Goal: Task Accomplishment & Management: Manage account settings

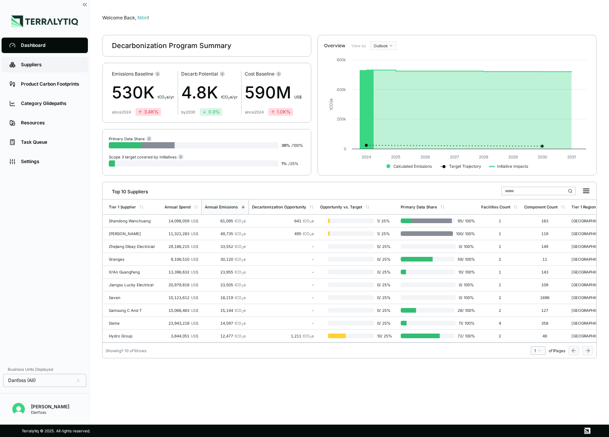
click at [46, 64] on div "Suppliers" at bounding box center [50, 65] width 59 height 6
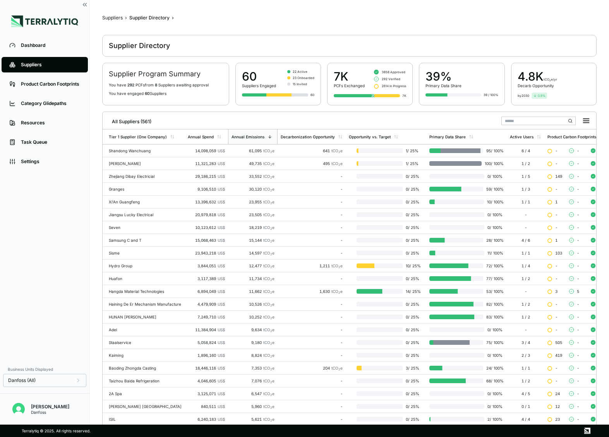
click at [514, 120] on input "text" at bounding box center [539, 121] width 74 height 9
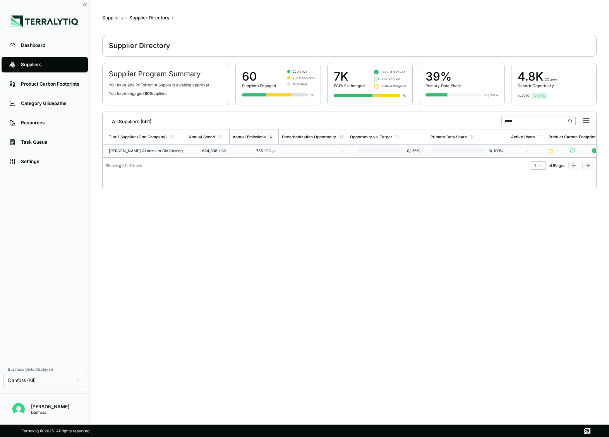
type input "*****"
click at [189, 152] on div "624,398 US$" at bounding box center [207, 150] width 37 height 5
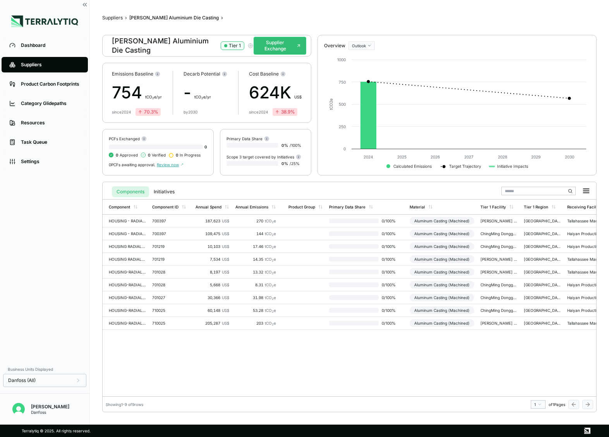
click at [248, 46] on icon "button" at bounding box center [251, 46] width 6 height 6
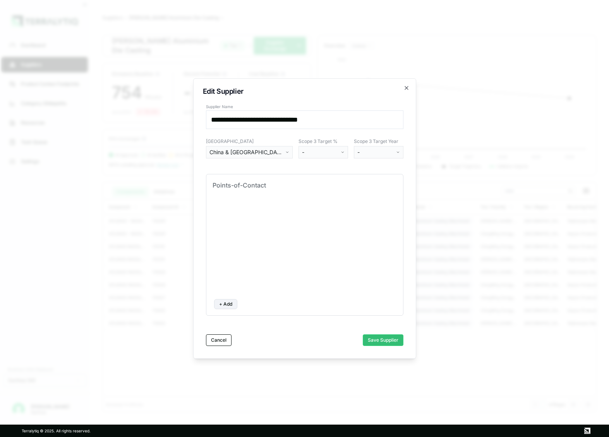
click at [227, 307] on button "+ Add" at bounding box center [225, 304] width 23 height 10
click at [241, 208] on input at bounding box center [247, 210] width 62 height 11
type input "*****"
type input "**********"
click at [380, 337] on button "Save Supplier" at bounding box center [383, 340] width 41 height 12
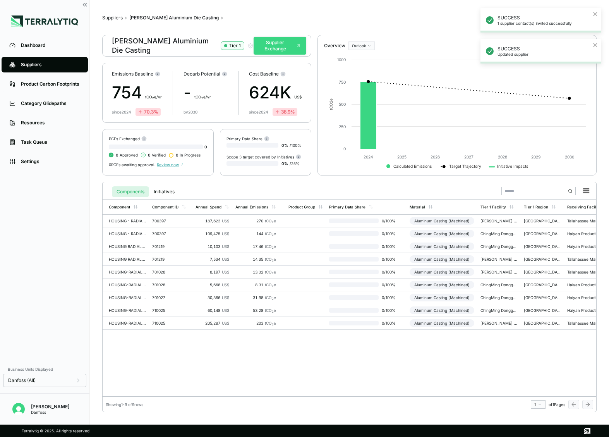
click at [275, 43] on button "Supplier Exchange" at bounding box center [280, 46] width 53 height 18
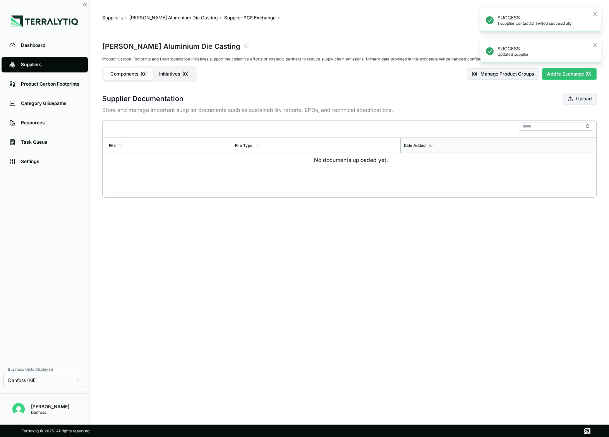
click at [554, 73] on button "Add to Exchange (9)" at bounding box center [569, 74] width 55 height 12
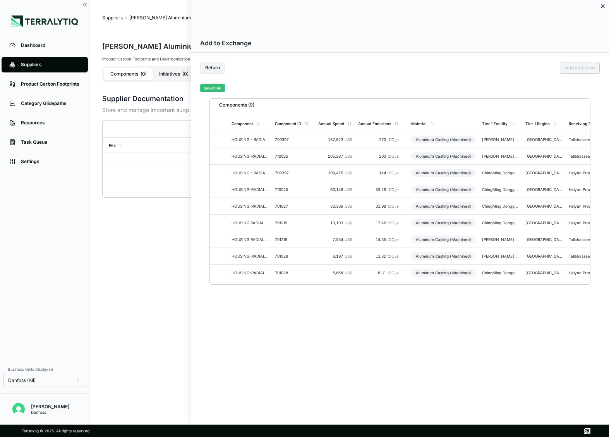
click at [217, 88] on button "Select All" at bounding box center [212, 88] width 25 height 9
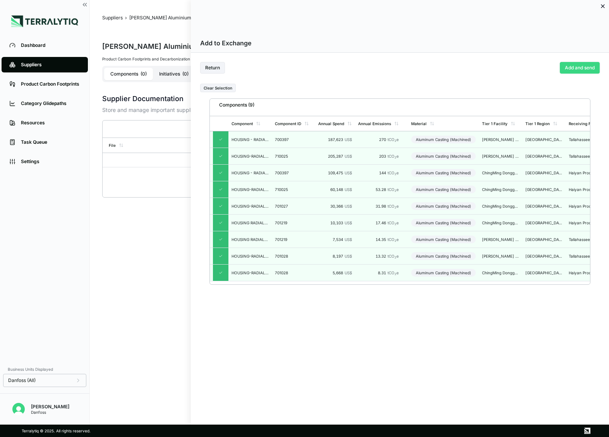
click at [584, 70] on button "Add and send" at bounding box center [580, 68] width 40 height 12
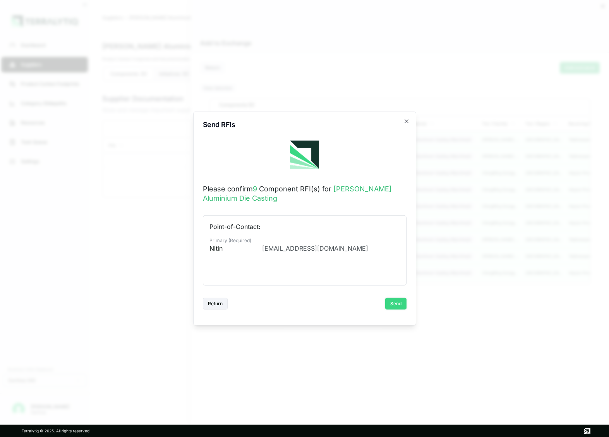
click at [393, 303] on button "Send" at bounding box center [395, 304] width 21 height 12
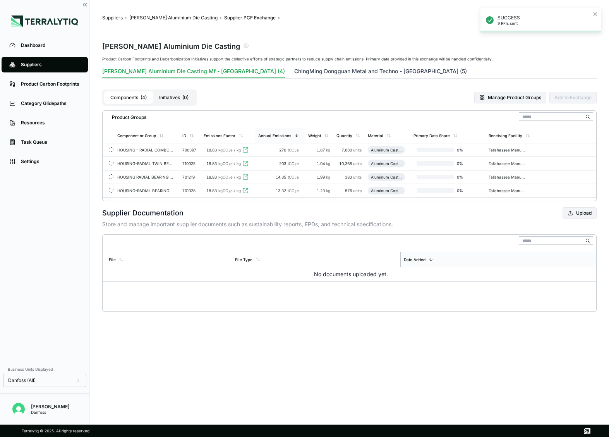
click at [294, 70] on button "ChingMing Dongguan Metal and Techno - [GEOGRAPHIC_DATA] (5)" at bounding box center [380, 72] width 173 height 11
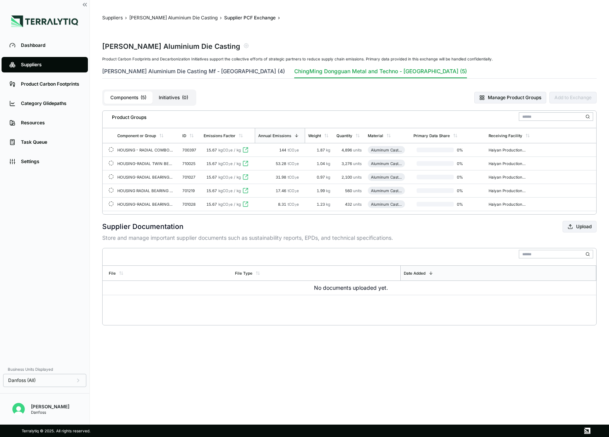
click at [180, 73] on button "[PERSON_NAME] Aluminium Die Casting Mf - [GEOGRAPHIC_DATA] (4)" at bounding box center [193, 72] width 183 height 11
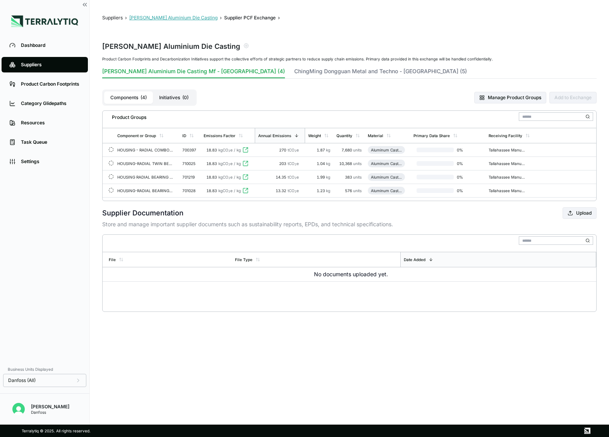
click at [153, 20] on button "[PERSON_NAME] Aluminium Die Casting" at bounding box center [173, 18] width 88 height 6
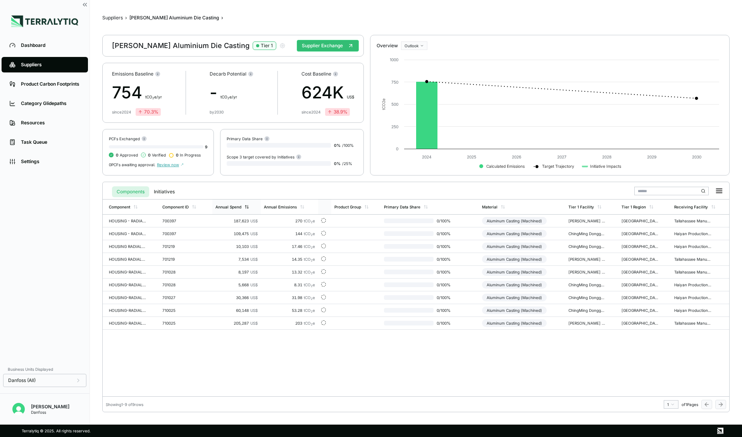
click at [236, 205] on div "Annual Spend" at bounding box center [228, 207] width 26 height 5
click at [374, 357] on div "Component Component ID Annual Spend Annual Emissions Product Group Primary Data…" at bounding box center [416, 297] width 626 height 197
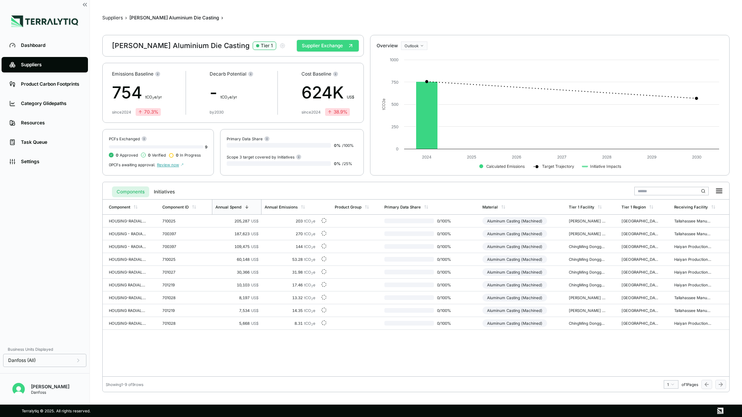
click at [330, 42] on button "Supplier Exchange" at bounding box center [328, 46] width 62 height 12
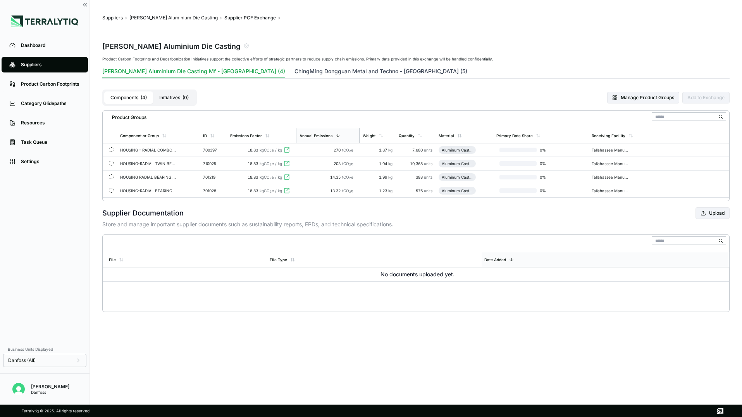
click at [302, 69] on button "ChingMing Dongguan Metal and Techno - [GEOGRAPHIC_DATA] (5)" at bounding box center [380, 72] width 173 height 11
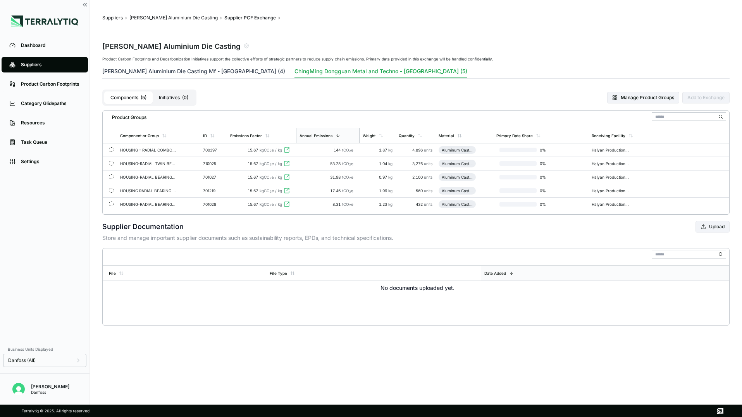
click at [177, 72] on button "[PERSON_NAME] Aluminium Die Casting Mf - [GEOGRAPHIC_DATA] (4)" at bounding box center [193, 72] width 183 height 11
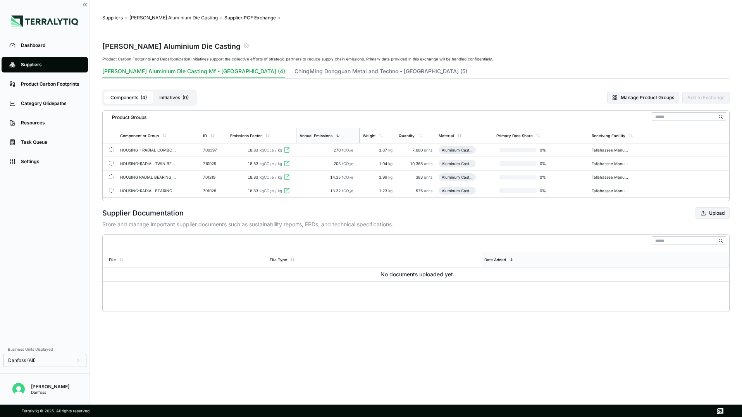
click at [246, 45] on icon "button" at bounding box center [247, 46] width 2 height 2
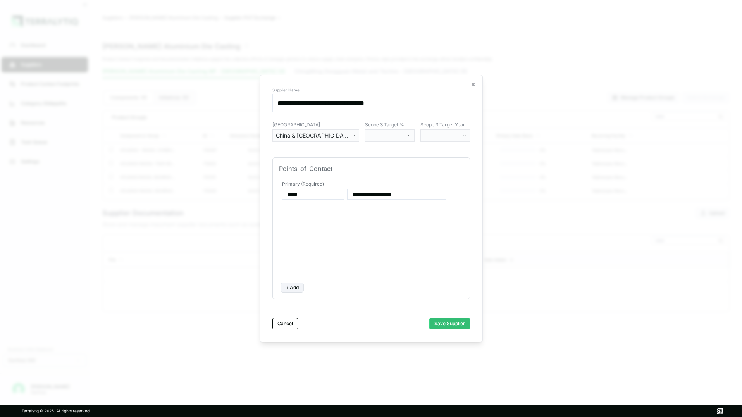
click at [292, 285] on button "+ Add" at bounding box center [291, 287] width 23 height 10
click at [312, 227] on input at bounding box center [313, 225] width 62 height 11
type input "****"
click at [365, 225] on input at bounding box center [396, 225] width 99 height 11
click at [411, 225] on input at bounding box center [396, 225] width 99 height 11
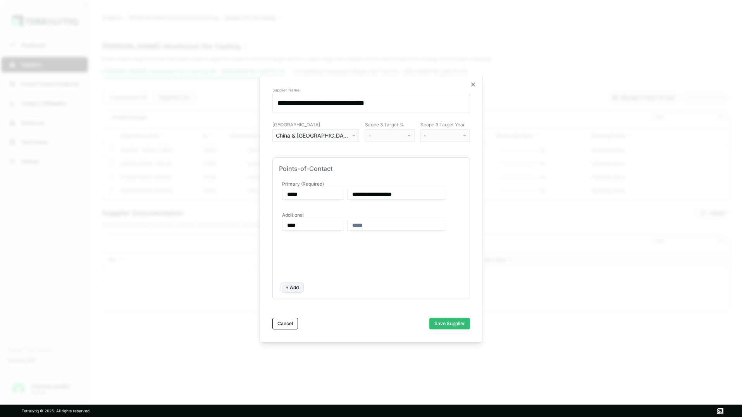
paste input "**********"
type input "**********"
click at [444, 323] on button "Save Supplier" at bounding box center [449, 324] width 41 height 12
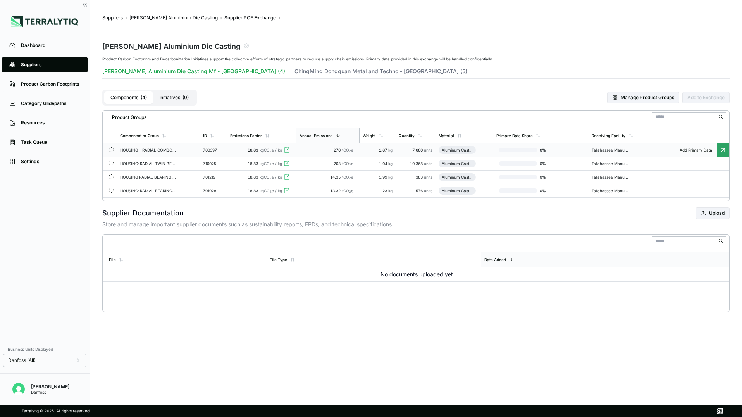
click at [220, 152] on td "700397" at bounding box center [213, 150] width 27 height 14
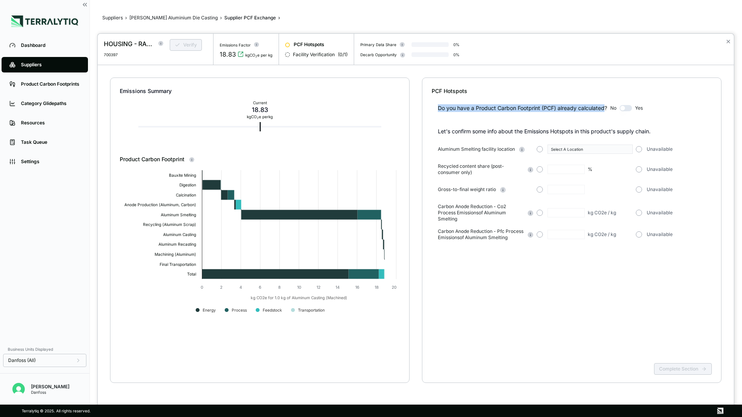
drag, startPoint x: 437, startPoint y: 108, endPoint x: 602, endPoint y: 107, distance: 164.6
click at [603, 107] on div "Do you have a Product Carbon Footprint (PCF) already calculated?" at bounding box center [522, 108] width 169 height 8
click at [602, 107] on div "Do you have a Product Carbon Footprint (PCF) already calculated?" at bounding box center [522, 108] width 169 height 8
click at [609, 108] on button "button" at bounding box center [625, 108] width 12 height 6
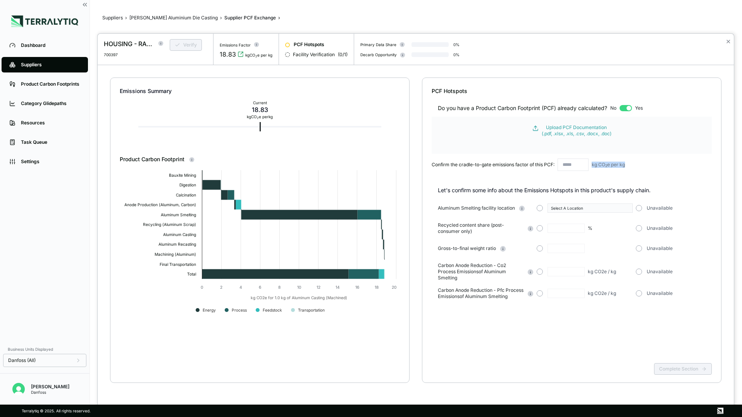
drag, startPoint x: 593, startPoint y: 165, endPoint x: 627, endPoint y: 165, distance: 34.1
click at [609, 165] on div "Confirm the cradle-to-gate emissions factor of this PCF: kg CO 2 e per kg" at bounding box center [571, 164] width 280 height 12
click at [576, 164] on input "text" at bounding box center [572, 164] width 31 height 12
click at [609, 106] on button "button" at bounding box center [625, 108] width 12 height 6
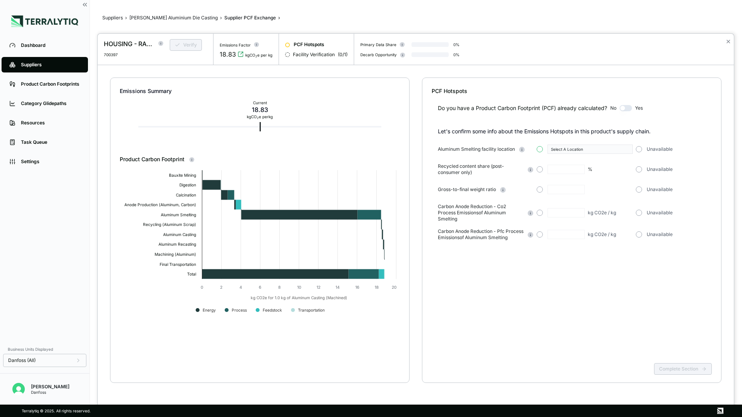
click at [538, 149] on button "button" at bounding box center [539, 149] width 6 height 6
click at [567, 150] on div "Select A Location" at bounding box center [587, 149] width 72 height 5
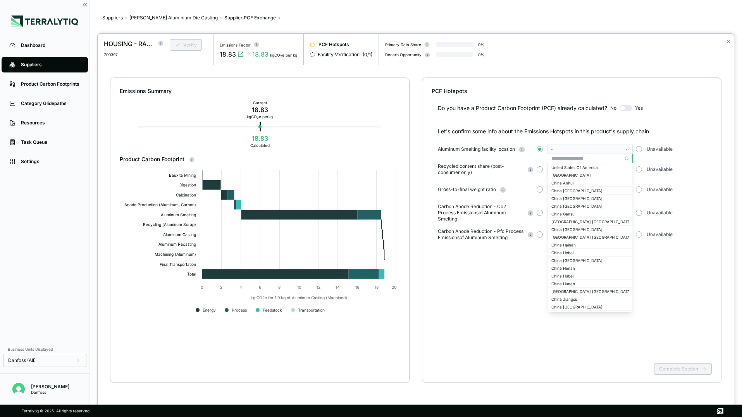
scroll to position [591, 0]
click at [519, 284] on div "Do you have a Product Carbon Footprint (PCF) already calculated? No Yes Let's c…" at bounding box center [571, 227] width 280 height 265
click at [609, 147] on div "-" at bounding box center [587, 149] width 72 height 5
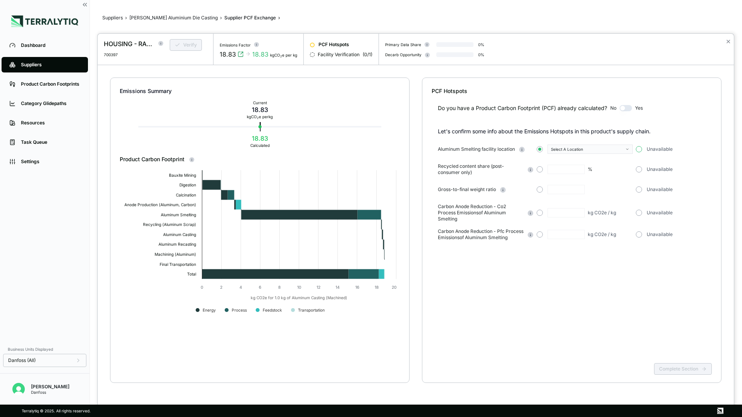
click at [609, 149] on button "button" at bounding box center [639, 149] width 6 height 6
click at [609, 108] on button "button" at bounding box center [625, 108] width 12 height 6
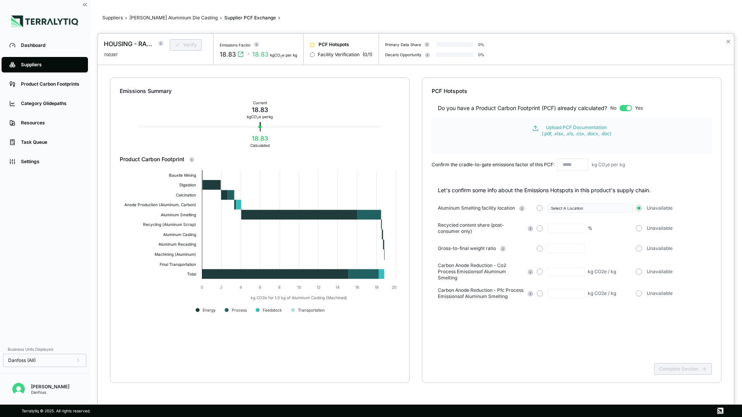
click at [609, 110] on button "button" at bounding box center [625, 108] width 12 height 6
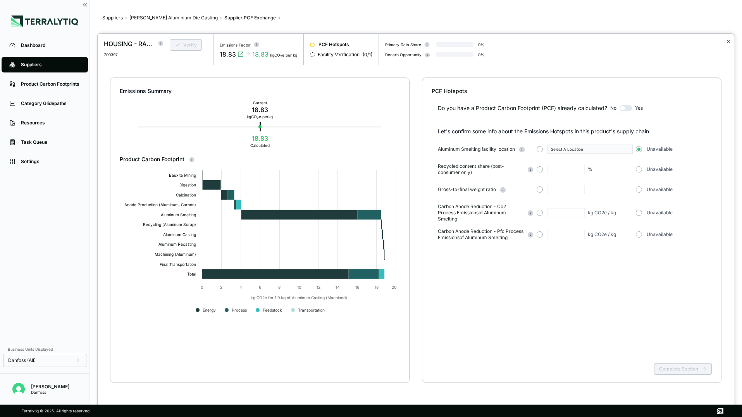
click at [609, 44] on button "✕" at bounding box center [727, 41] width 5 height 9
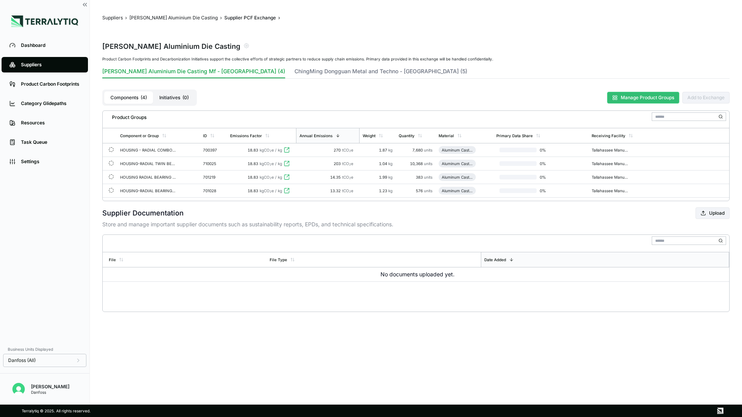
click at [609, 100] on button "Manage Product Groups" at bounding box center [643, 98] width 72 height 12
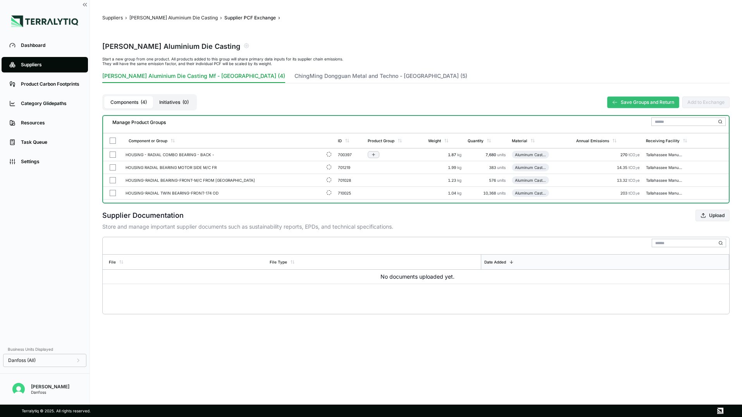
click at [112, 157] on button "button" at bounding box center [113, 154] width 6 height 6
click at [114, 169] on button "button" at bounding box center [113, 167] width 6 height 6
click at [193, 124] on div "Group Multiple" at bounding box center [193, 123] width 37 height 5
click at [205, 122] on div "-" at bounding box center [193, 123] width 37 height 5
click at [113, 167] on button "button" at bounding box center [113, 167] width 6 height 6
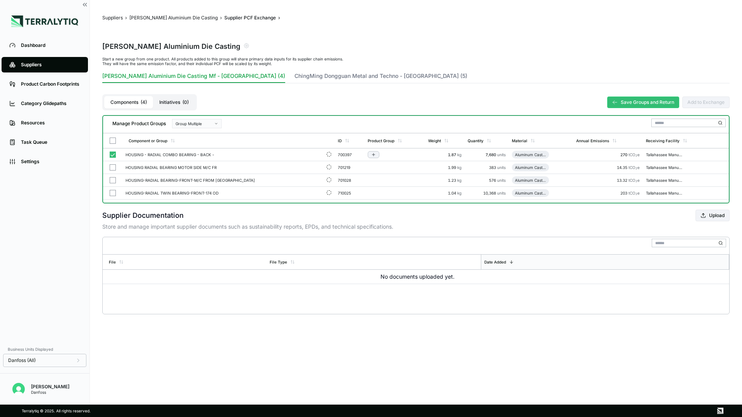
click at [112, 156] on button "button" at bounding box center [113, 154] width 6 height 6
click at [609, 100] on button "Save Groups and Return" at bounding box center [643, 102] width 72 height 12
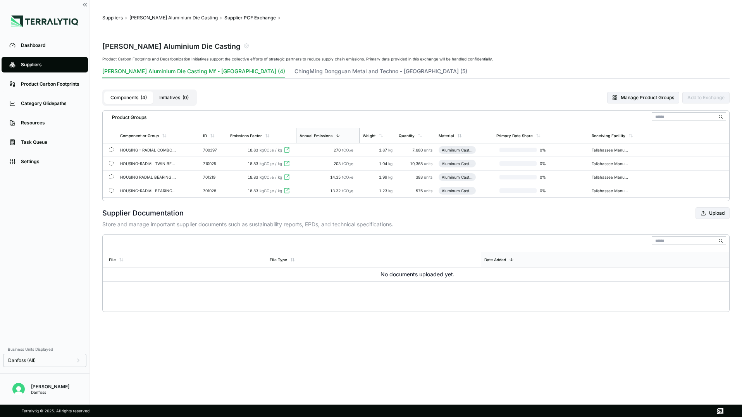
click at [313, 151] on div "270 tCO 2 e" at bounding box center [328, 150] width 58 height 5
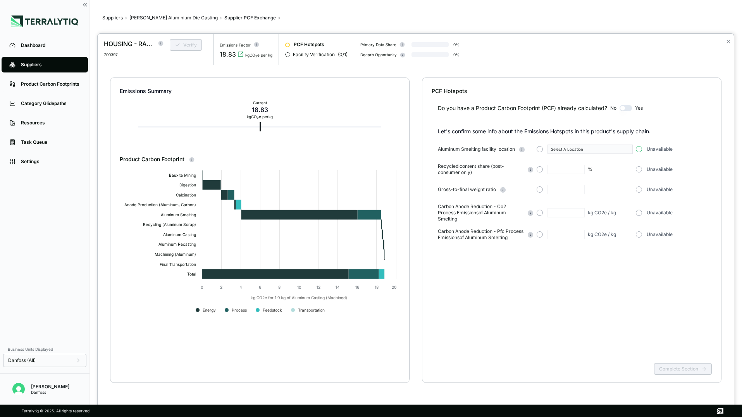
click at [609, 151] on button "button" at bounding box center [639, 149] width 6 height 6
click at [609, 169] on button "button" at bounding box center [639, 169] width 6 height 6
click at [609, 189] on button "button" at bounding box center [639, 189] width 6 height 6
click at [609, 211] on button "button" at bounding box center [639, 213] width 6 height 6
click at [609, 365] on button "Complete Section" at bounding box center [683, 369] width 58 height 12
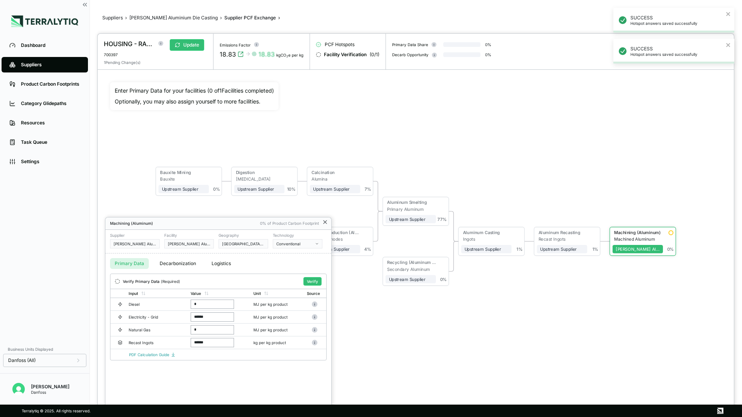
click at [327, 223] on icon at bounding box center [325, 222] width 6 height 6
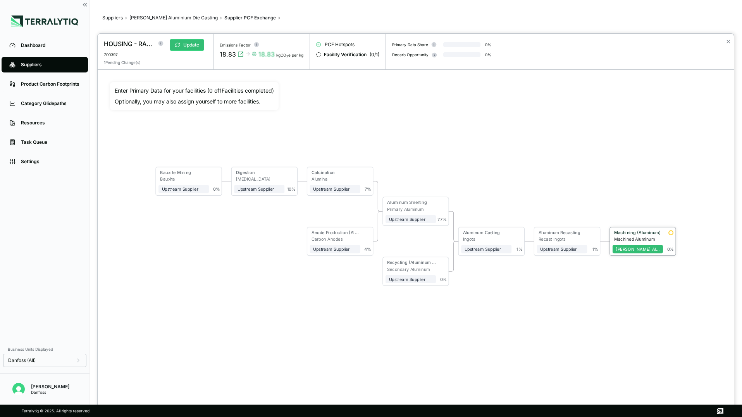
click at [609, 236] on div "Machining (Aluminum)" at bounding box center [636, 233] width 48 height 7
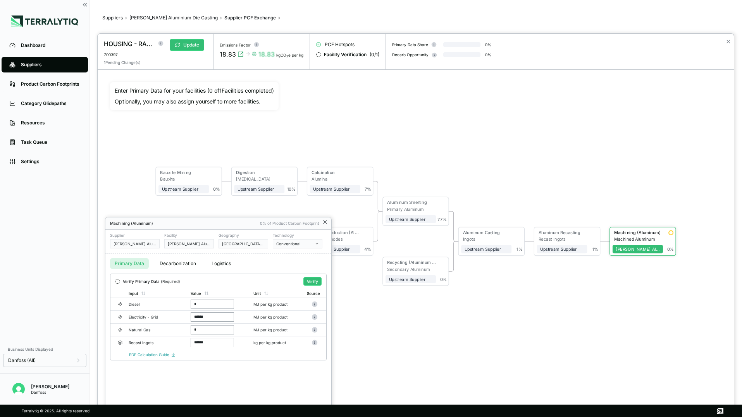
click at [325, 223] on icon at bounding box center [325, 222] width 6 height 6
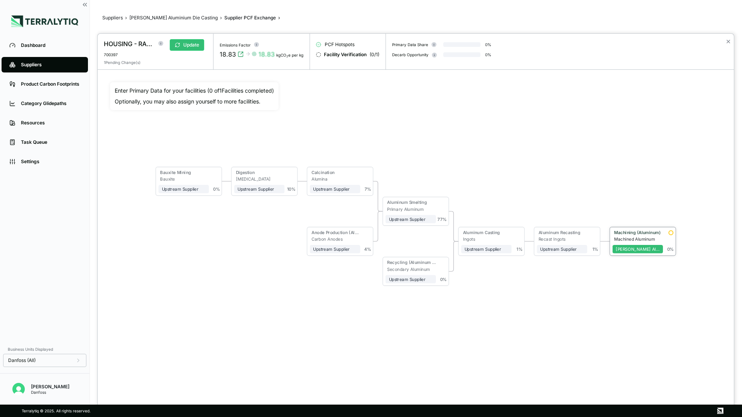
click at [609, 234] on div "Machining (Aluminum)" at bounding box center [637, 232] width 46 height 5
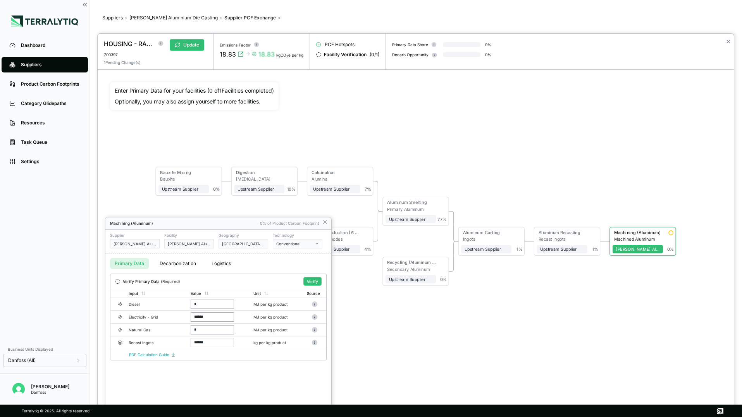
click at [585, 238] on div at bounding box center [416, 225] width 636 height 383
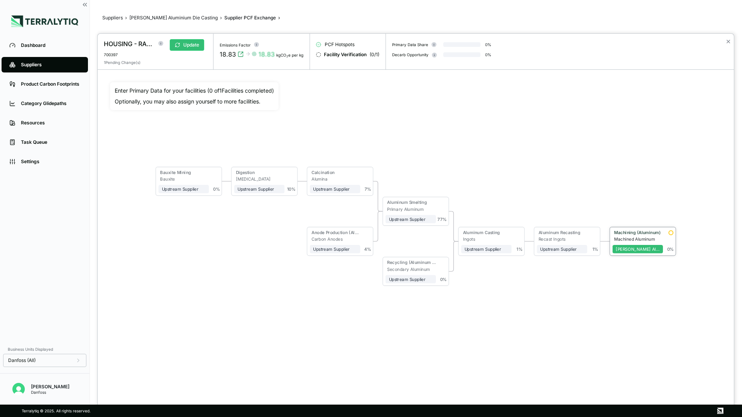
click at [609, 232] on div "Machining (Aluminum)" at bounding box center [637, 232] width 46 height 5
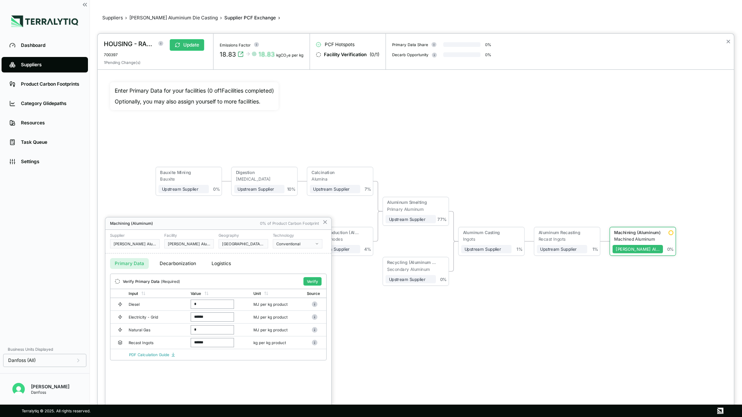
click at [329, 223] on div "Machining (Aluminum) 0% of Product Carbon Footprint" at bounding box center [218, 223] width 226 height 12
click at [323, 222] on icon at bounding box center [325, 222] width 6 height 6
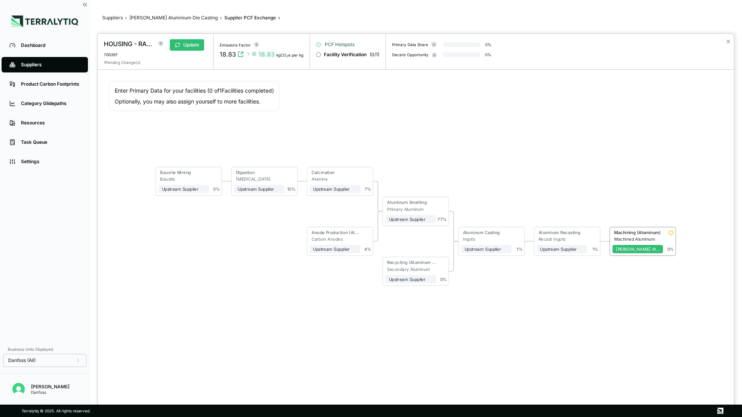
click at [341, 46] on span "PCF Hotspots" at bounding box center [340, 44] width 30 height 6
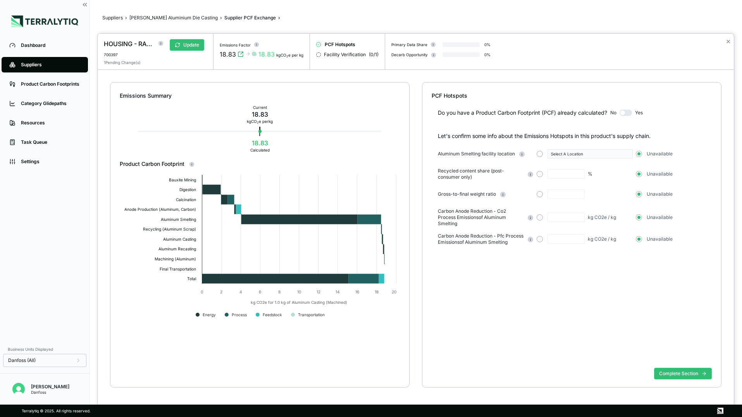
click at [609, 113] on button "button" at bounding box center [625, 113] width 12 height 6
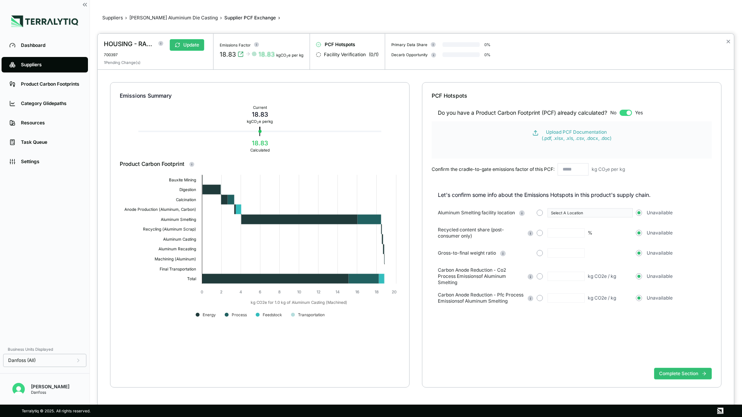
click at [609, 113] on button "button" at bounding box center [625, 113] width 12 height 6
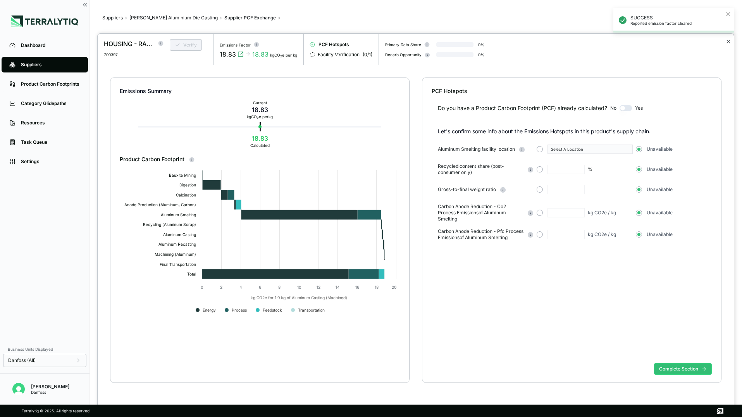
click at [609, 43] on button "✕" at bounding box center [727, 41] width 5 height 9
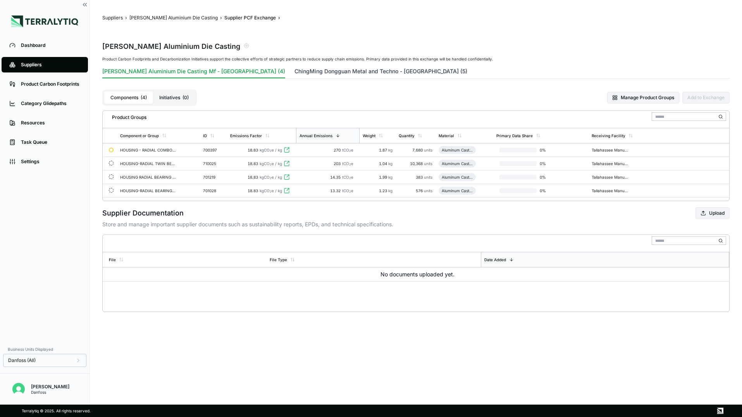
click at [294, 72] on button "ChingMing Dongguan Metal and Techno - [GEOGRAPHIC_DATA] (5)" at bounding box center [380, 72] width 173 height 11
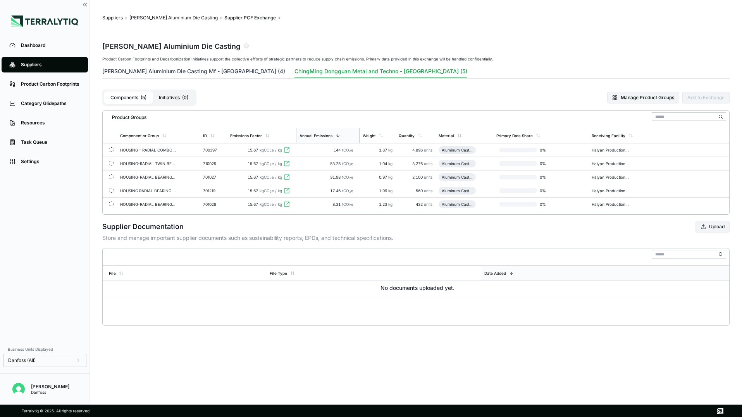
click at [197, 71] on button "[PERSON_NAME] Aluminium Die Casting Mf - [GEOGRAPHIC_DATA] (4)" at bounding box center [193, 72] width 183 height 11
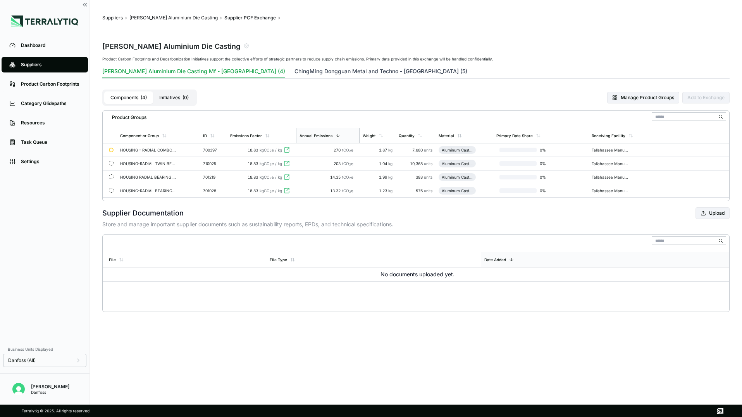
click at [303, 71] on button "ChingMing Dongguan Metal and Techno - [GEOGRAPHIC_DATA] (5)" at bounding box center [380, 72] width 173 height 11
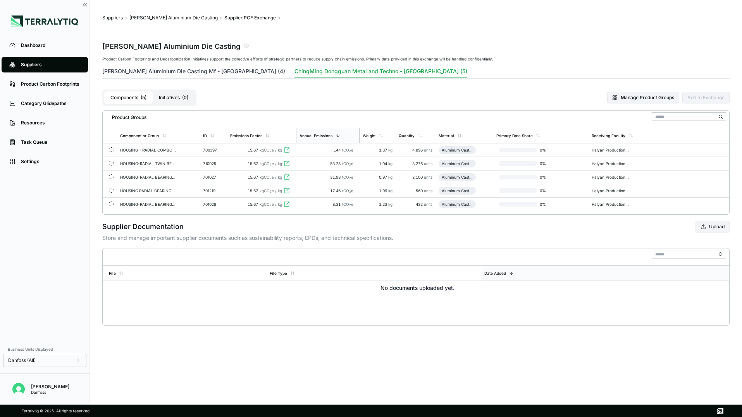
click at [223, 73] on button "[PERSON_NAME] Aluminium Die Casting Mf - [GEOGRAPHIC_DATA] (4)" at bounding box center [193, 72] width 183 height 11
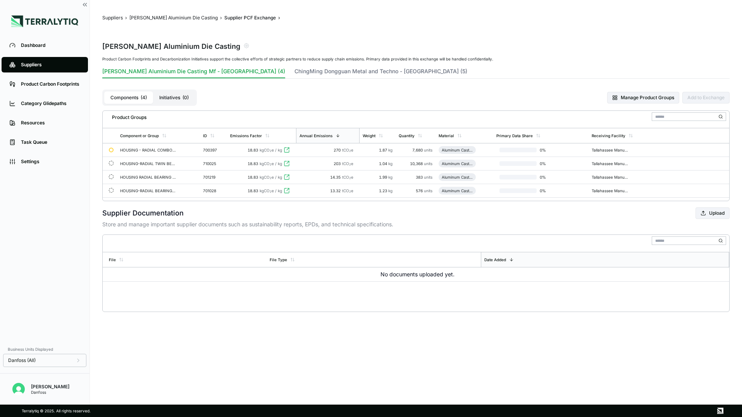
click at [179, 99] on button "Initiatives ( 0 )" at bounding box center [174, 97] width 42 height 12
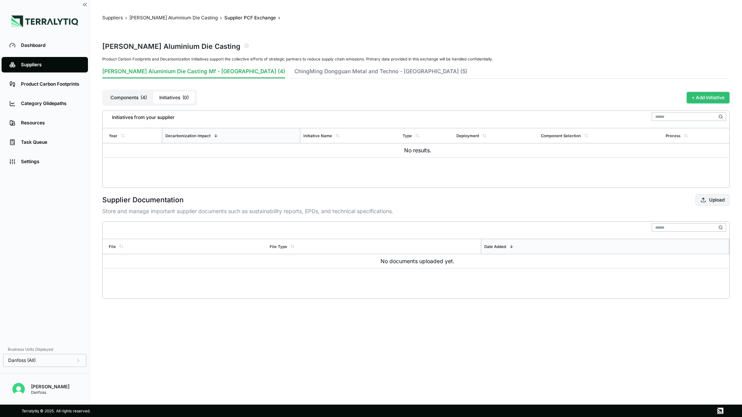
click at [609, 96] on button "+ Add Initiative" at bounding box center [707, 98] width 43 height 12
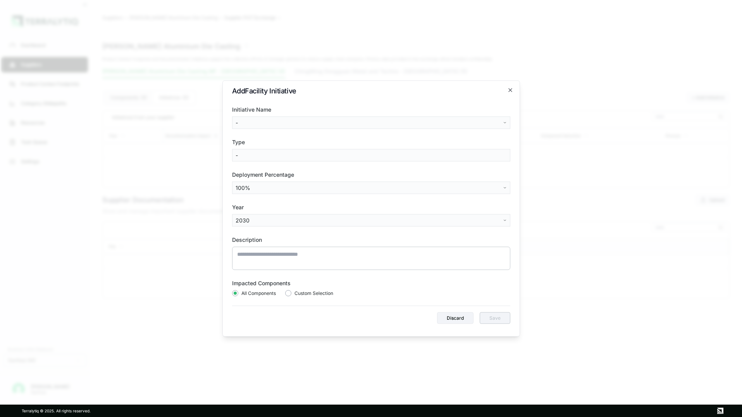
click at [359, 126] on body "Dashboard Suppliers Product Carbon Footprints Category Glidepaths Resources Tas…" at bounding box center [371, 208] width 742 height 417
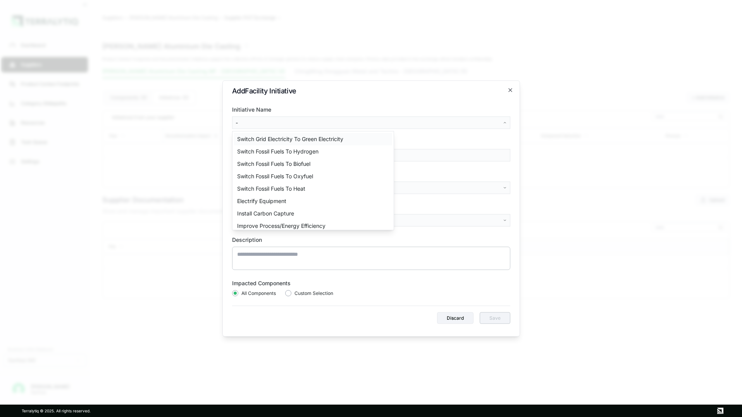
click at [320, 142] on div "Switch Grid Electricity To Green Electricity" at bounding box center [313, 139] width 158 height 12
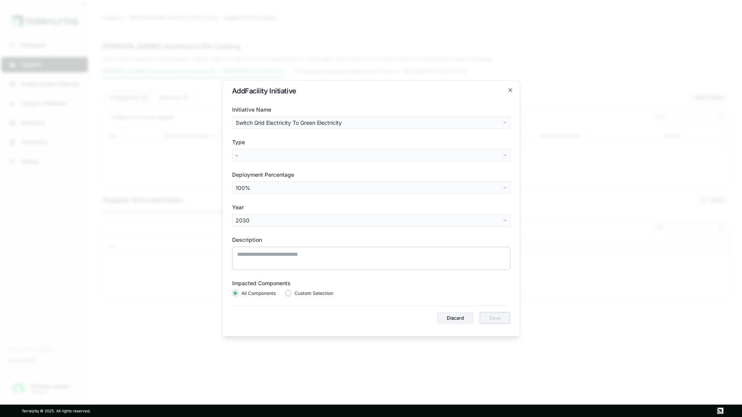
click at [284, 160] on body "Dashboard Suppliers Product Carbon Footprints Category Glidepaths Resources Tas…" at bounding box center [371, 208] width 742 height 417
click at [262, 184] on div "On-Site Renewables" at bounding box center [263, 184] width 58 height 12
click at [253, 189] on body "Dashboard Suppliers Product Carbon Footprints Category Glidepaths Resources Tas…" at bounding box center [371, 208] width 742 height 417
click at [243, 256] on div "25" at bounding box center [257, 257] width 46 height 12
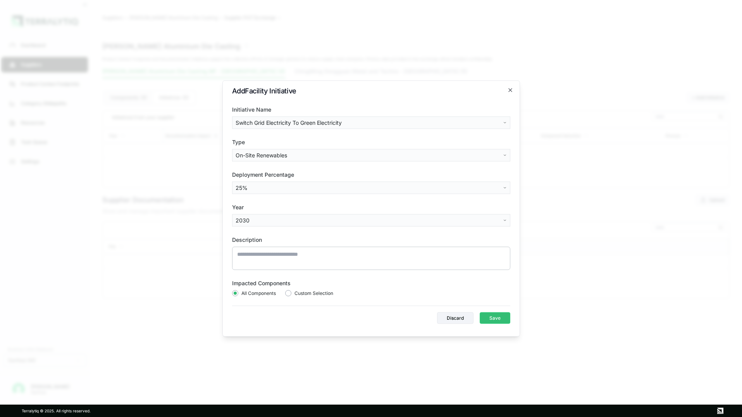
click at [255, 217] on body "Dashboard Suppliers Product Carbon Footprints Category Glidepaths Resources Tas…" at bounding box center [371, 208] width 742 height 417
click at [246, 239] on div "2022" at bounding box center [257, 236] width 46 height 12
click at [285, 220] on body "Dashboard Suppliers Product Carbon Footprints Category Glidepaths Resources Tas…" at bounding box center [371, 208] width 742 height 417
click at [246, 293] on div "2028" at bounding box center [257, 293] width 46 height 12
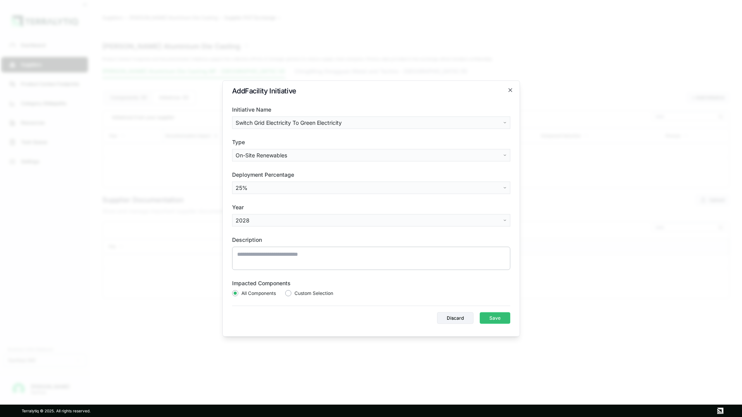
click at [257, 218] on body "Dashboard Suppliers Product Carbon Footprints Category Glidepaths Resources Tas…" at bounding box center [371, 208] width 742 height 417
click at [246, 247] on div "2023" at bounding box center [257, 249] width 46 height 12
click at [265, 187] on body "Dashboard Suppliers Product Carbon Footprints Category Glidepaths Resources Tas…" at bounding box center [371, 208] width 742 height 417
click at [246, 230] on div "3" at bounding box center [257, 229] width 46 height 12
click at [495, 318] on button "Save" at bounding box center [495, 318] width 31 height 12
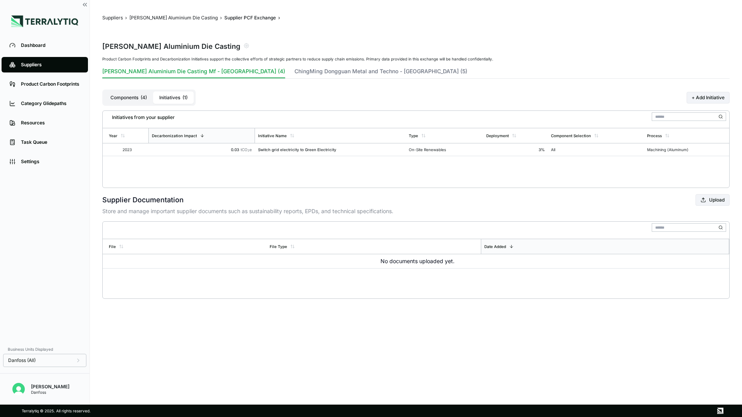
click at [138, 98] on button "Components ( 4 )" at bounding box center [128, 97] width 49 height 12
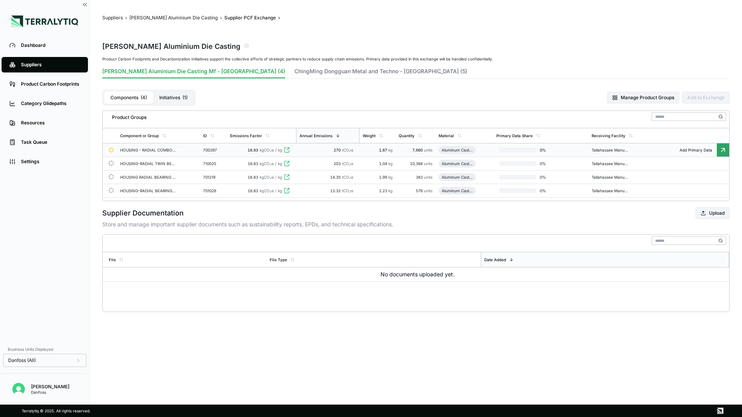
click at [234, 153] on td "18.83 kgCO 2 e / kg" at bounding box center [261, 150] width 69 height 14
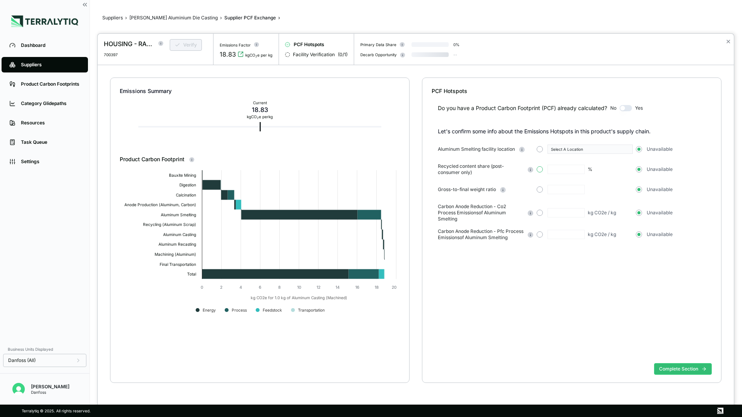
click at [540, 170] on button "button" at bounding box center [539, 169] width 6 height 6
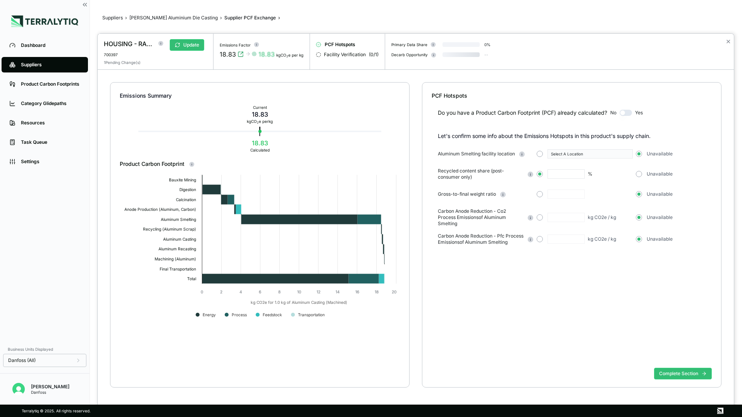
click at [567, 177] on input "text" at bounding box center [565, 173] width 37 height 9
type input "**"
drag, startPoint x: 493, startPoint y: 170, endPoint x: 471, endPoint y: 176, distance: 23.7
click at [471, 176] on span "Recycled content share (post-consumer only)" at bounding box center [481, 174] width 86 height 12
click at [609, 167] on div "Aluminum Smelting facility location Select A Location Unavailable Recycled cont…" at bounding box center [575, 197] width 274 height 96
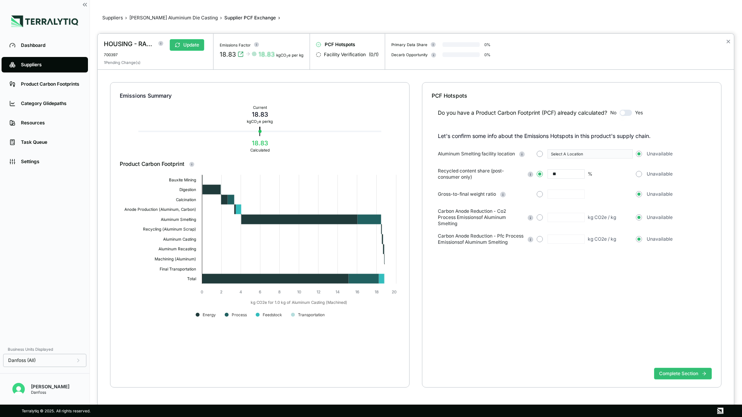
drag, startPoint x: 567, startPoint y: 174, endPoint x: 537, endPoint y: 175, distance: 30.2
click at [537, 175] on div "** %" at bounding box center [584, 173] width 96 height 9
click at [609, 175] on button "button" at bounding box center [639, 174] width 6 height 6
click at [609, 43] on button "✕" at bounding box center [727, 41] width 5 height 9
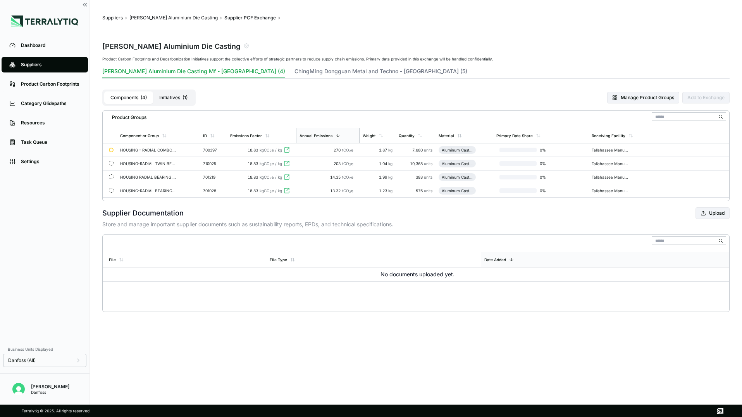
click at [529, 321] on main "Suppliers › [PERSON_NAME] Aluminium Die Casting › Supplier PCF Exchange › [PERS…" at bounding box center [416, 202] width 652 height 404
click at [324, 151] on div "270 tCO 2 e" at bounding box center [328, 150] width 58 height 5
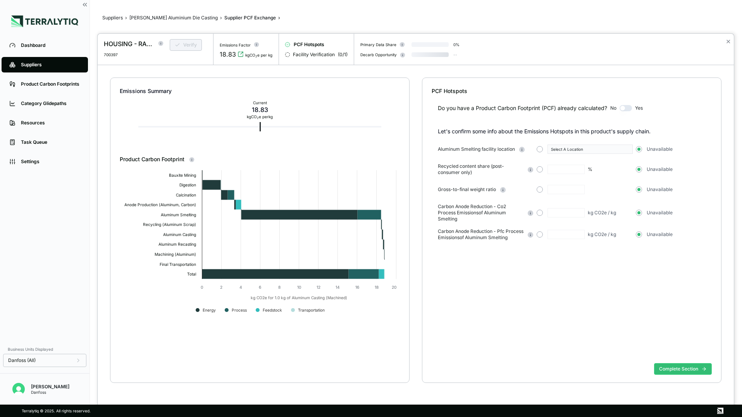
click at [609, 110] on button "button" at bounding box center [625, 108] width 12 height 6
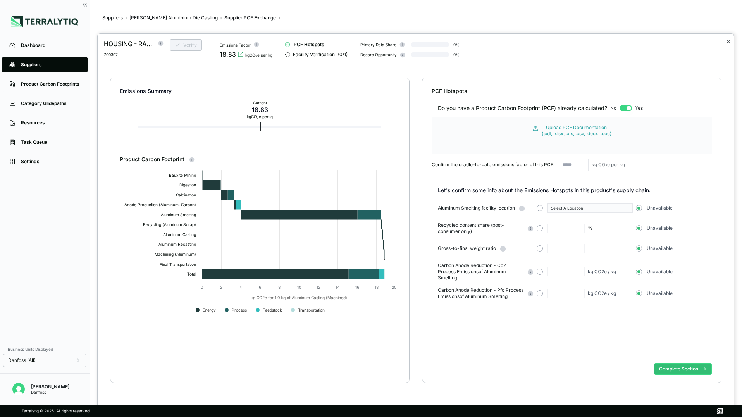
click at [609, 40] on button "✕" at bounding box center [727, 41] width 5 height 9
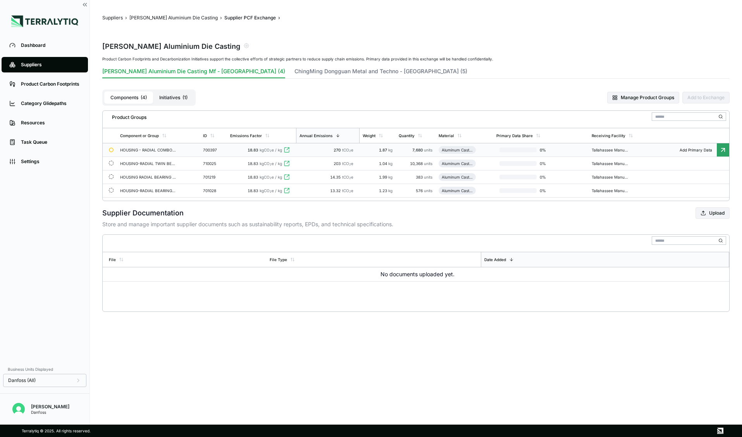
click at [54, 64] on div "Suppliers" at bounding box center [50, 65] width 59 height 6
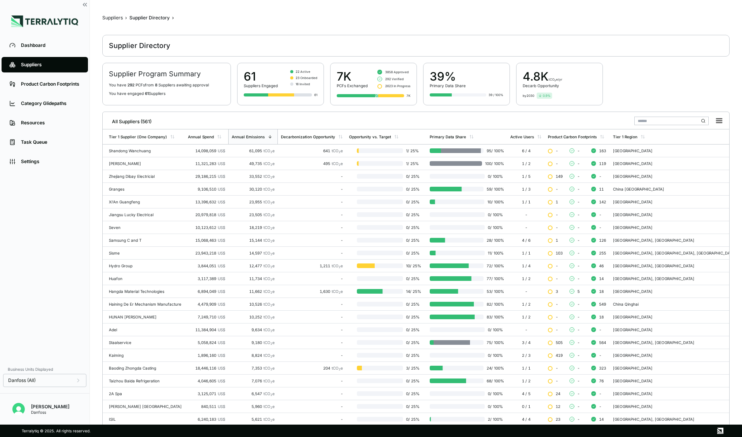
click at [609, 118] on input "text" at bounding box center [671, 121] width 74 height 9
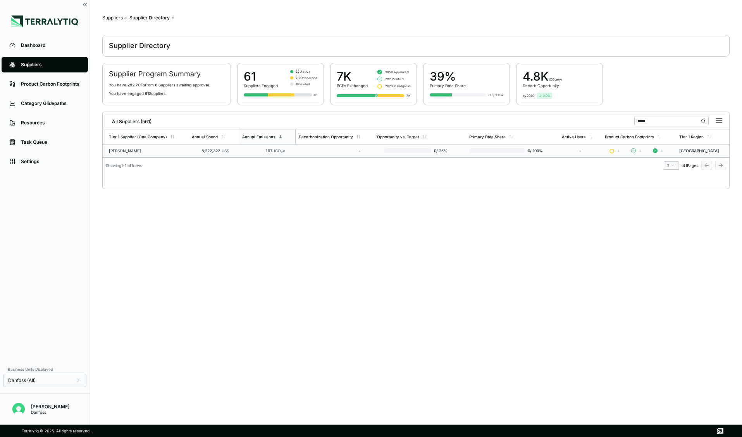
type input "*****"
click at [212, 150] on div "6,222,322 US$" at bounding box center [210, 150] width 37 height 5
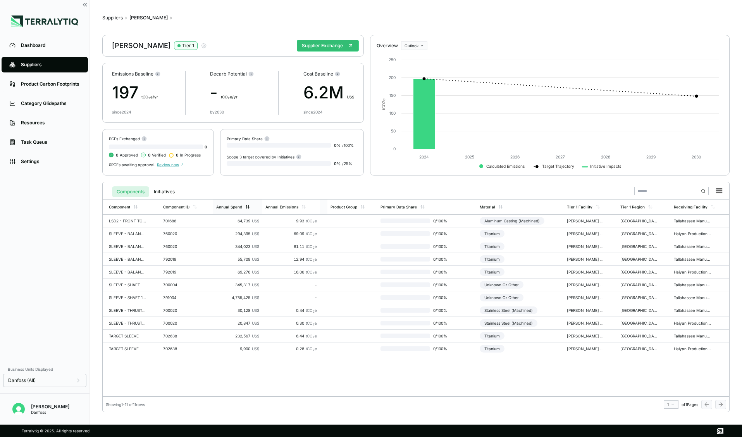
click at [237, 209] on div "Annual Spend" at bounding box center [229, 207] width 26 height 5
click at [201, 46] on icon "button" at bounding box center [204, 46] width 6 height 6
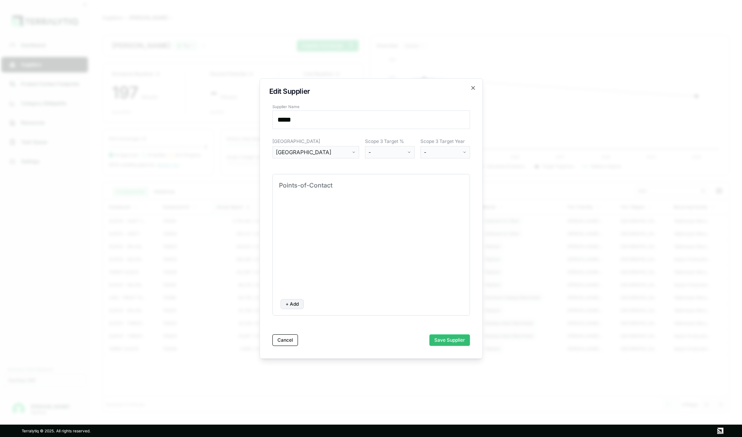
click at [290, 307] on button "+ Add" at bounding box center [291, 304] width 23 height 10
click at [316, 213] on input at bounding box center [313, 210] width 62 height 11
type input "*****"
type input "**********"
click at [438, 343] on button "Save Supplier" at bounding box center [449, 340] width 41 height 12
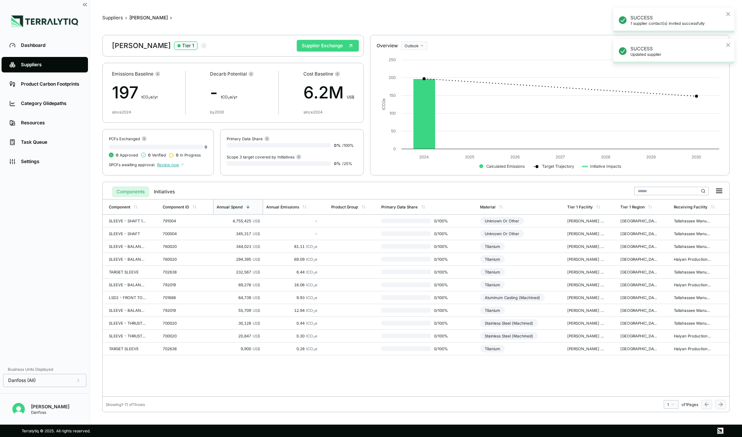
click at [336, 44] on button "Supplier Exchange" at bounding box center [328, 46] width 62 height 12
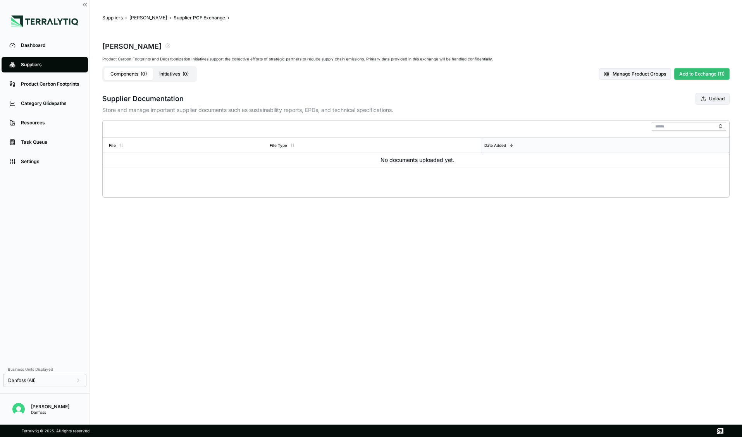
click at [609, 75] on button "Add to Exchange (11)" at bounding box center [701, 74] width 55 height 12
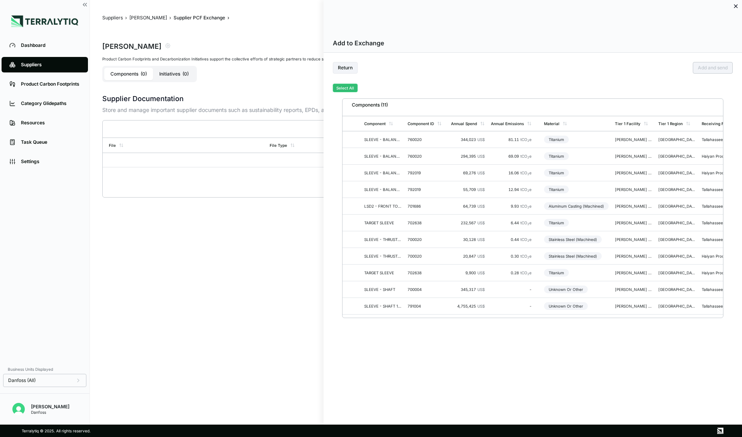
click at [340, 88] on button "Select All" at bounding box center [345, 88] width 25 height 9
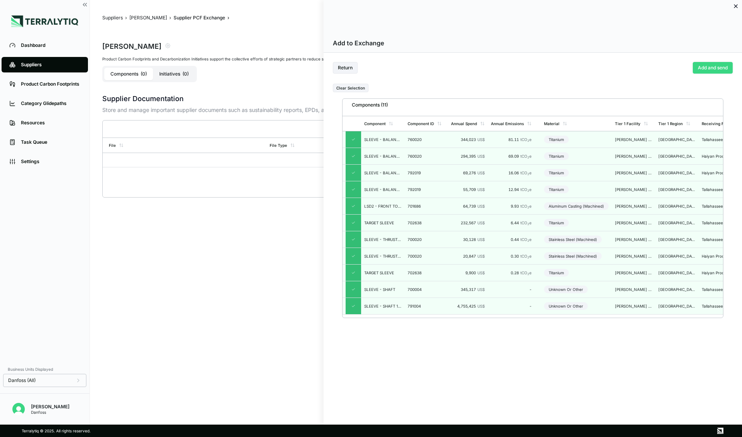
click at [609, 70] on button "Add and send" at bounding box center [713, 68] width 40 height 12
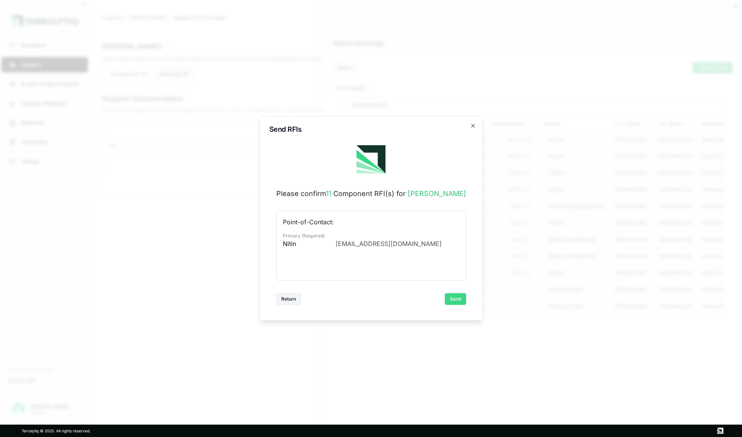
click at [451, 293] on button "Send" at bounding box center [455, 299] width 21 height 12
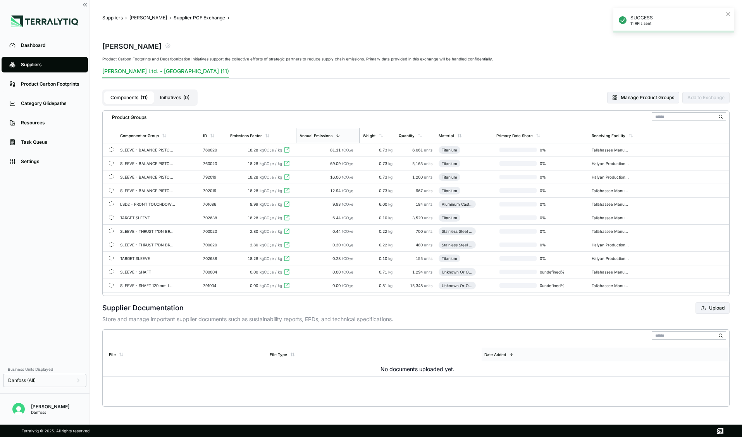
click at [57, 64] on div "Suppliers" at bounding box center [50, 65] width 59 height 6
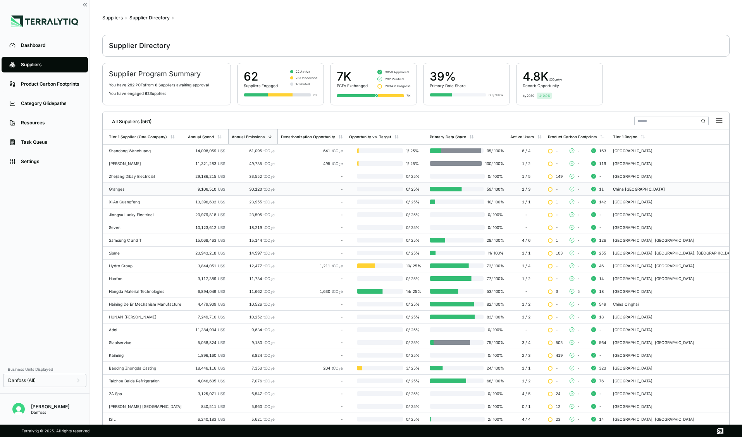
click at [609, 119] on input "text" at bounding box center [671, 121] width 74 height 9
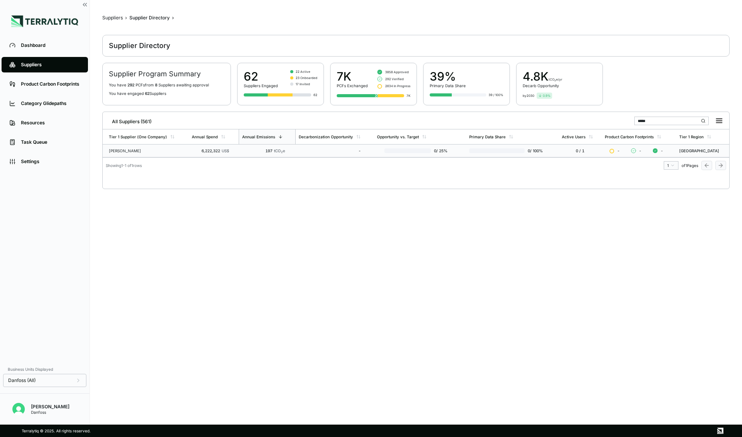
type input "*****"
click at [303, 145] on td "-" at bounding box center [335, 150] width 78 height 13
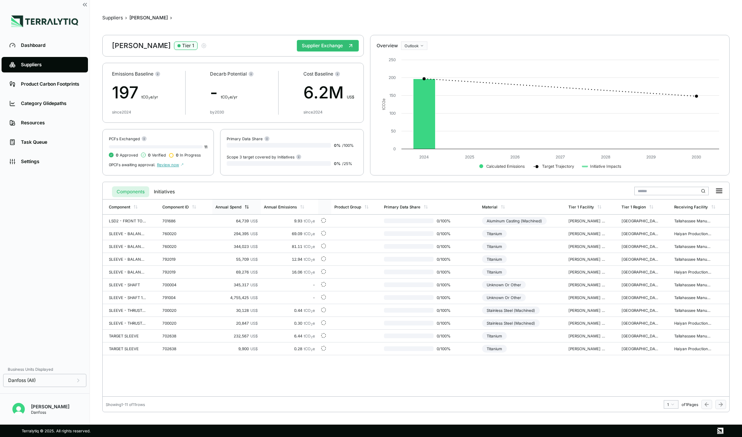
click at [229, 210] on div "Annual Spend" at bounding box center [236, 206] width 49 height 15
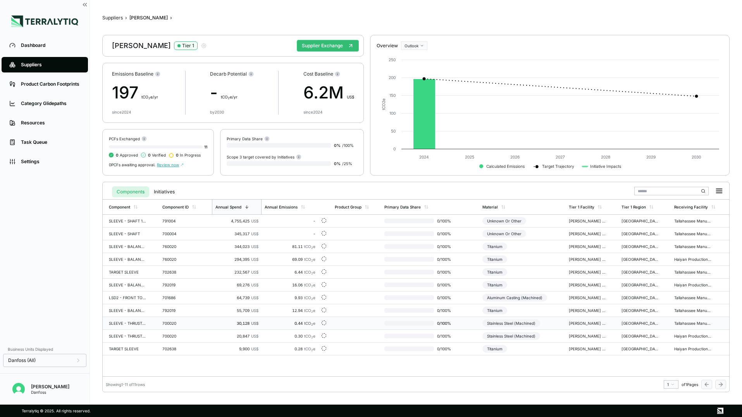
click at [174, 323] on div "700020" at bounding box center [180, 323] width 37 height 5
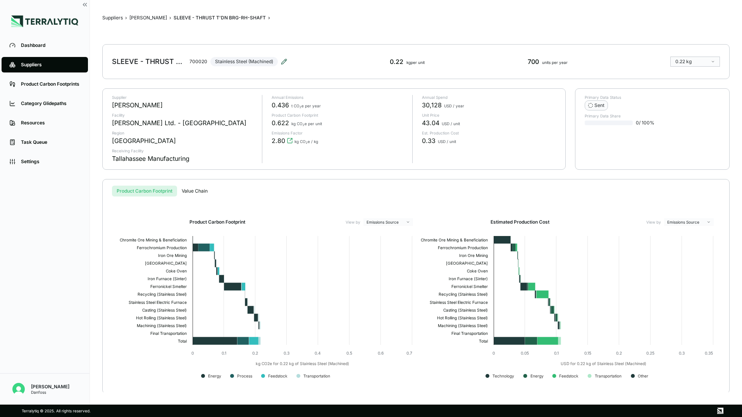
click at [286, 59] on icon at bounding box center [283, 61] width 5 height 5
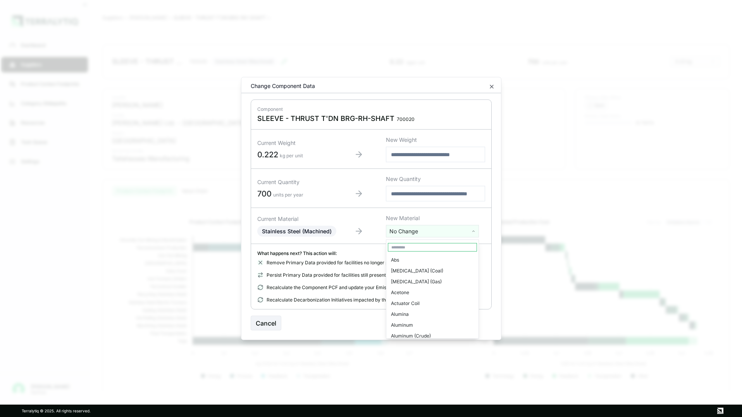
click at [417, 230] on html "Dashboard Suppliers Product Carbon Footprints Category Glidepaths Resources Tas…" at bounding box center [371, 208] width 742 height 417
click at [406, 248] on input "text" at bounding box center [432, 247] width 89 height 9
type input "****"
click at [396, 269] on div "Titanium" at bounding box center [432, 270] width 89 height 11
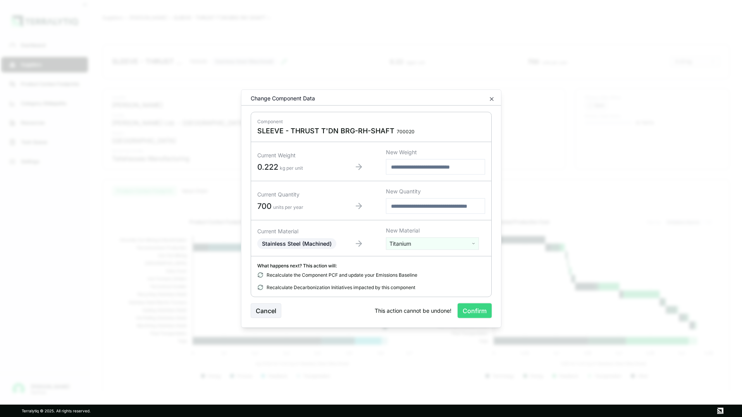
click at [468, 305] on button "Confirm" at bounding box center [474, 310] width 34 height 15
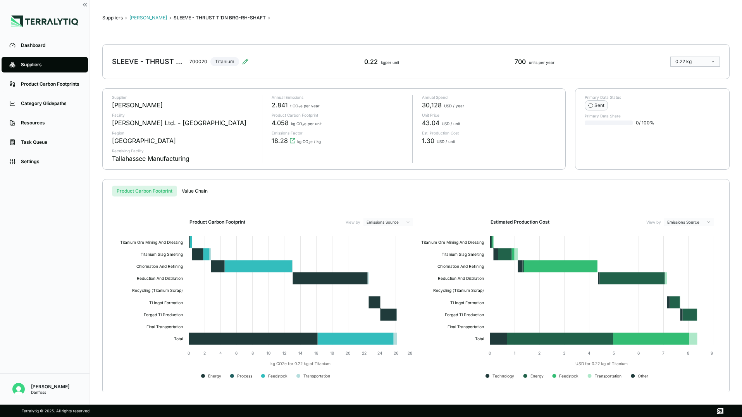
click at [139, 18] on button "[PERSON_NAME]" at bounding box center [148, 18] width 38 height 6
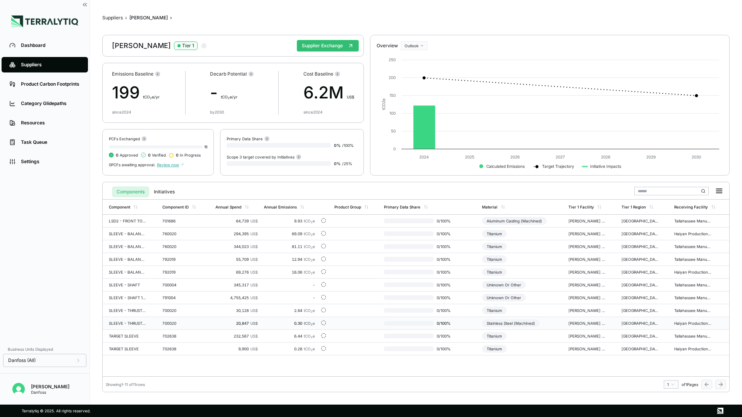
click at [450, 323] on span "0 / 100 %" at bounding box center [445, 323] width 25 height 5
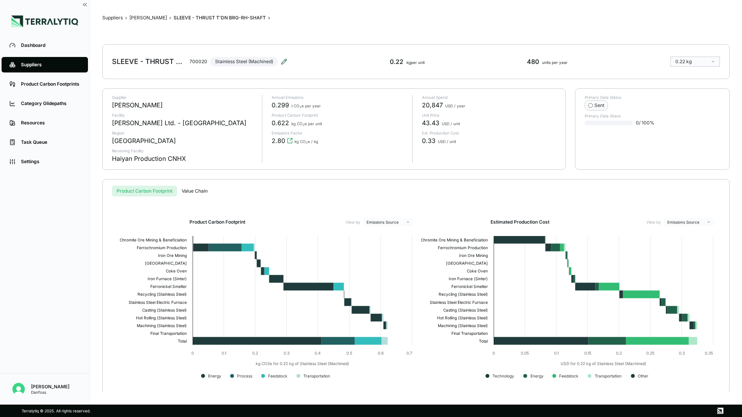
click at [283, 61] on icon at bounding box center [284, 61] width 6 height 6
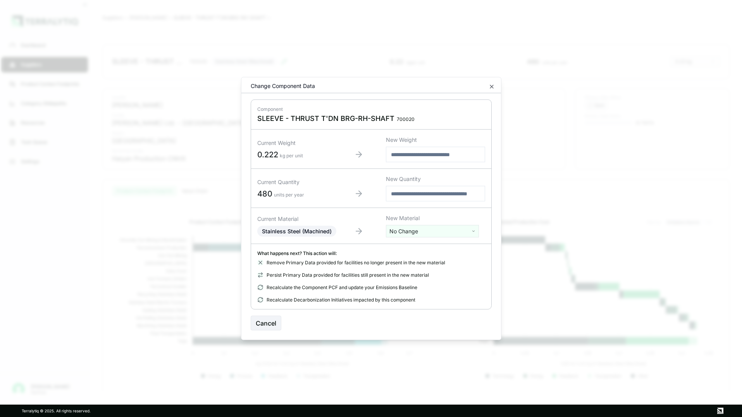
click at [427, 228] on html "Dashboard Suppliers Product Carbon Footprints Category Glidepaths Resources Tas…" at bounding box center [371, 208] width 742 height 417
click at [407, 244] on input "text" at bounding box center [432, 247] width 89 height 9
type input "****"
click at [402, 268] on div "Titanium" at bounding box center [432, 270] width 89 height 11
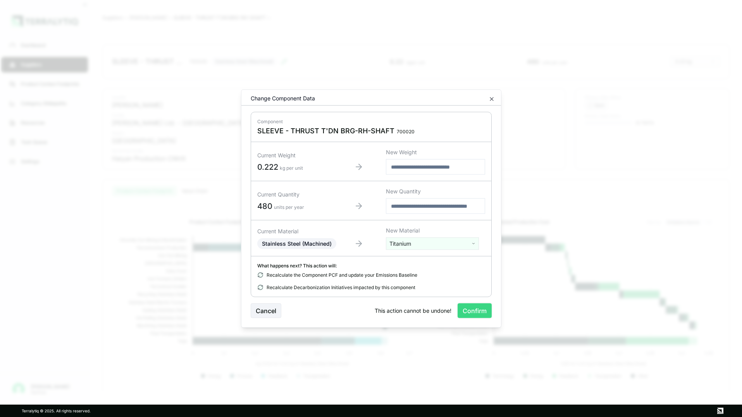
click at [476, 308] on button "Confirm" at bounding box center [474, 310] width 34 height 15
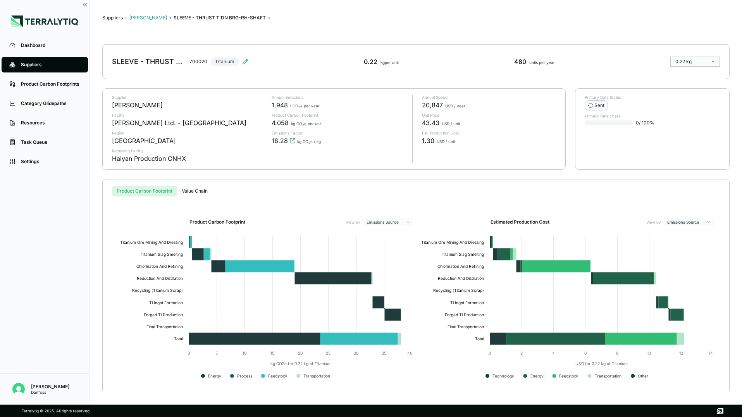
click at [138, 18] on button "[PERSON_NAME]" at bounding box center [148, 18] width 38 height 6
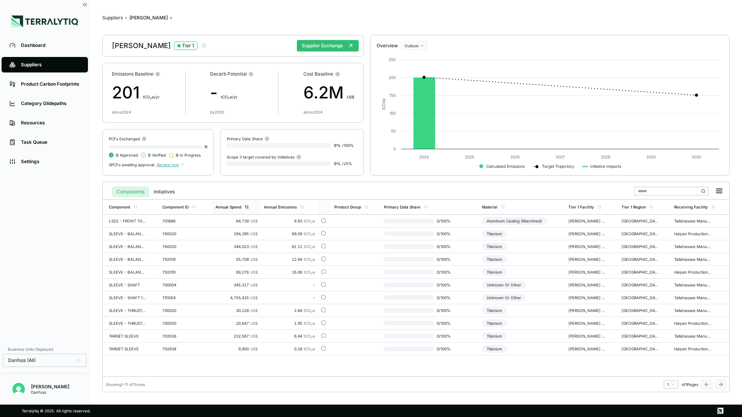
click at [230, 208] on div "Annual Spend" at bounding box center [228, 207] width 26 height 5
click at [324, 43] on button "Supplier Exchange" at bounding box center [328, 46] width 62 height 12
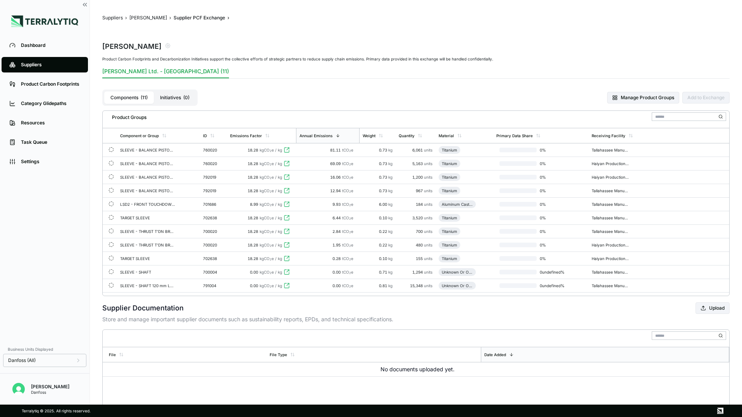
click at [232, 152] on div "18.28 kgCO 2 e / kg" at bounding box center [261, 150] width 63 height 5
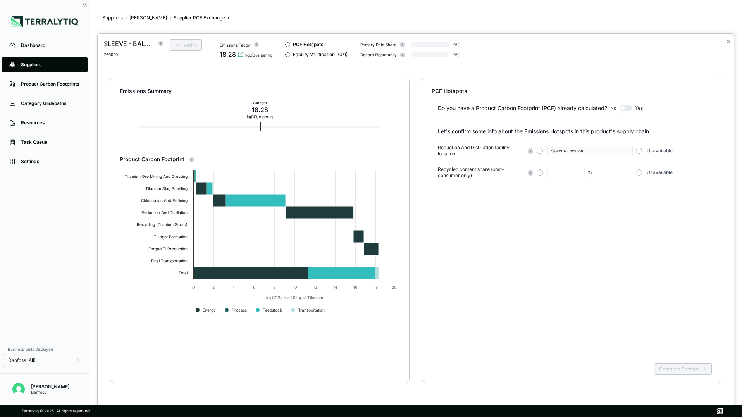
click at [609, 109] on button "button" at bounding box center [625, 108] width 12 height 6
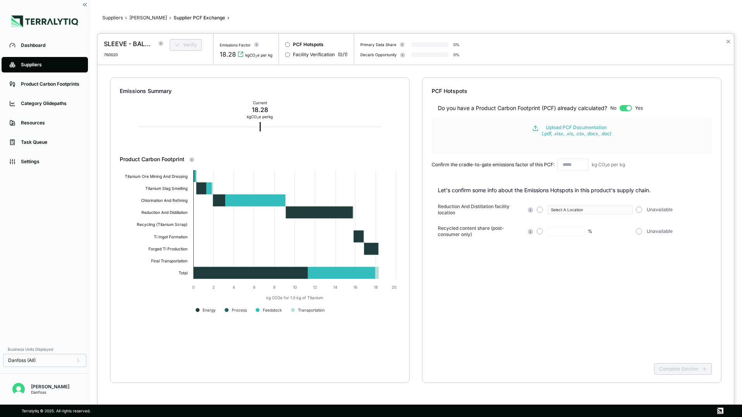
click at [609, 108] on button "button" at bounding box center [625, 108] width 12 height 6
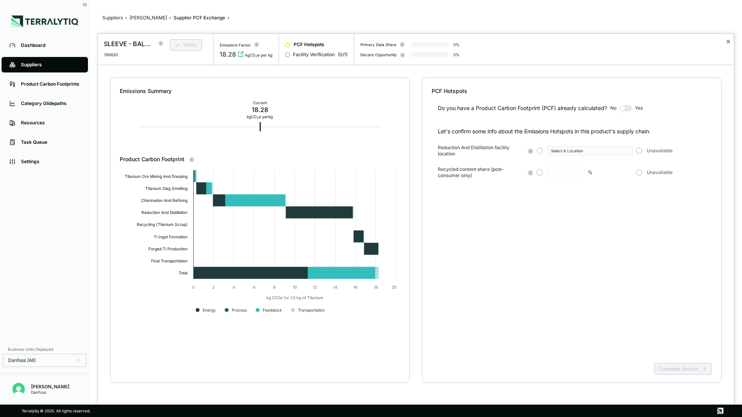
click at [609, 42] on button "✕" at bounding box center [727, 41] width 5 height 9
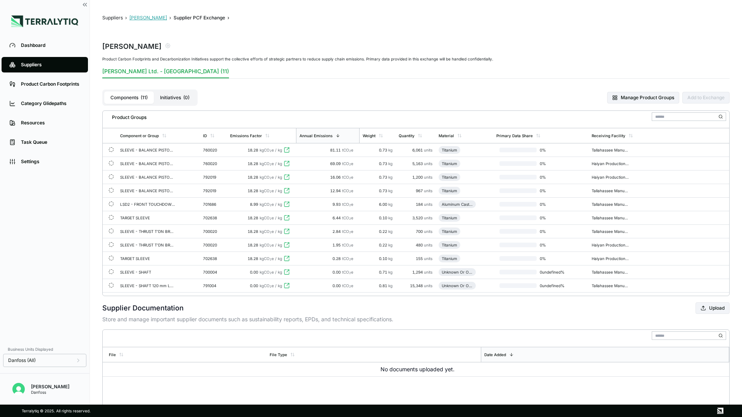
click at [138, 19] on button "[PERSON_NAME]" at bounding box center [148, 18] width 38 height 6
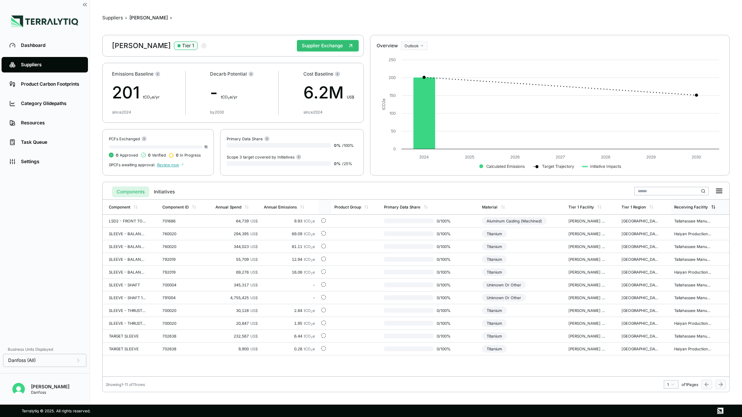
click at [609, 206] on div "Receiving Facility" at bounding box center [691, 207] width 34 height 5
click at [609, 208] on div "Receiving Facility" at bounding box center [691, 207] width 34 height 5
click at [314, 49] on button "Supplier Exchange" at bounding box center [328, 46] width 62 height 12
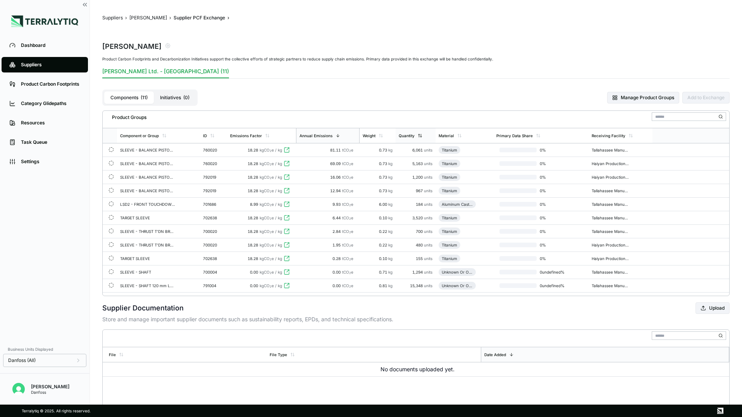
click at [407, 136] on div "Quantity" at bounding box center [407, 135] width 16 height 5
click at [139, 20] on button "Maher" at bounding box center [148, 18] width 38 height 6
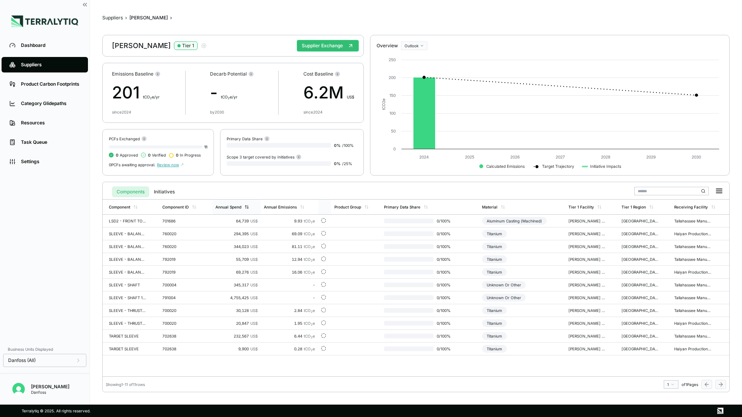
click at [234, 205] on div "Annual Spend" at bounding box center [228, 207] width 26 height 5
click at [327, 45] on button "Supplier Exchange" at bounding box center [328, 46] width 62 height 12
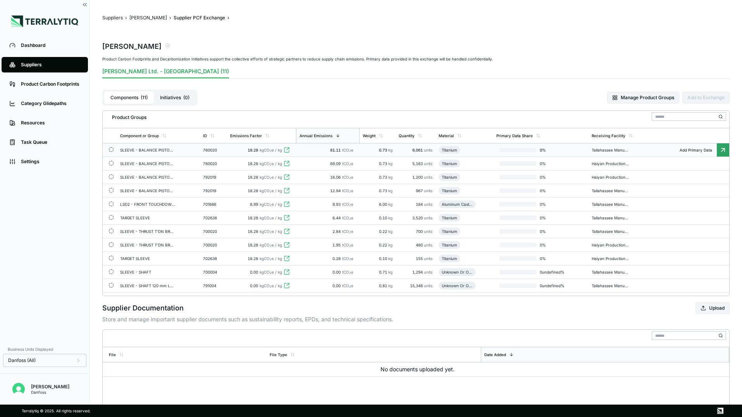
click at [234, 153] on td "18.28 kgCO 2 e / kg" at bounding box center [261, 150] width 69 height 14
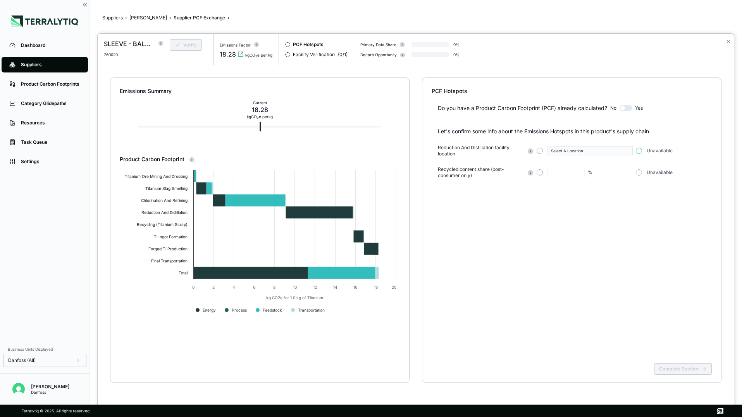
click at [641, 151] on button "button" at bounding box center [639, 151] width 6 height 6
click at [638, 171] on button "button" at bounding box center [639, 172] width 6 height 6
click at [663, 366] on button "Complete Section" at bounding box center [683, 369] width 58 height 12
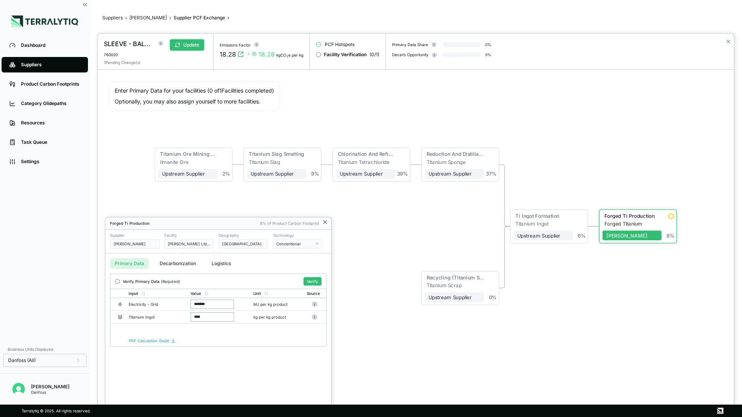
click at [324, 222] on icon at bounding box center [325, 222] width 6 height 6
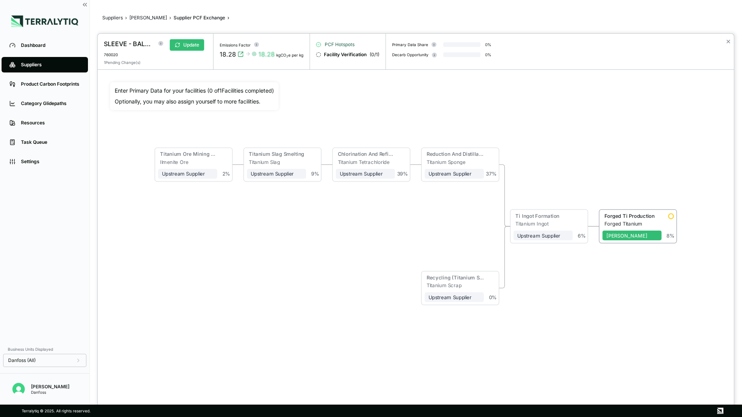
click at [332, 44] on span "PCF Hotspots" at bounding box center [340, 44] width 30 height 6
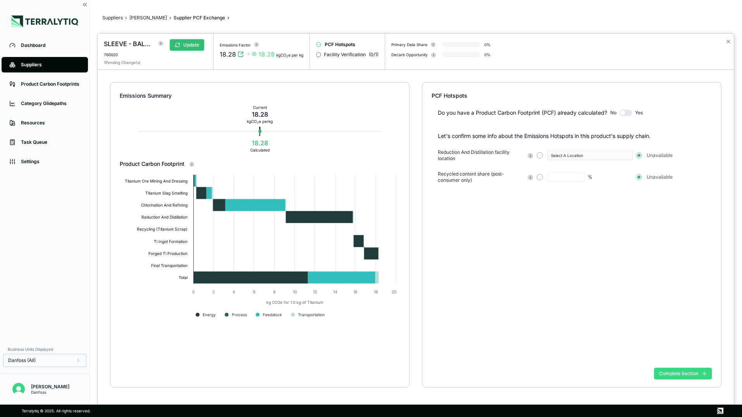
click at [667, 375] on button "Complete Section" at bounding box center [683, 374] width 58 height 12
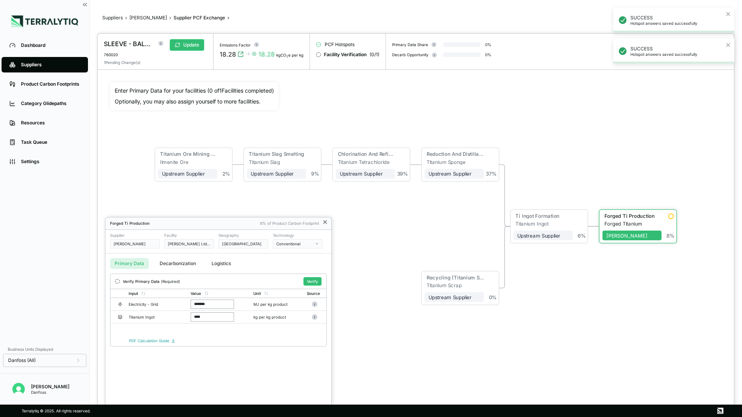
click at [325, 223] on icon at bounding box center [325, 222] width 6 height 6
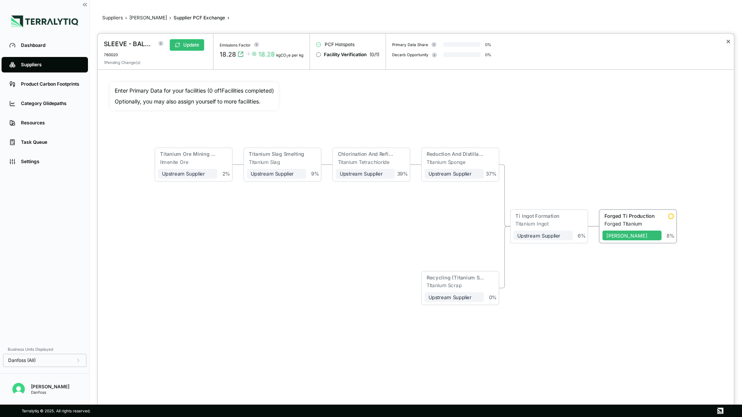
click at [727, 41] on button "✕" at bounding box center [727, 41] width 5 height 9
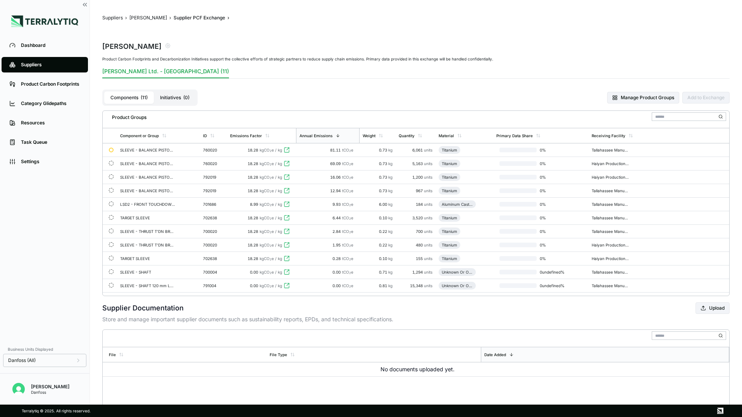
click at [181, 96] on button "Initiatives ( 0 )" at bounding box center [175, 97] width 42 height 12
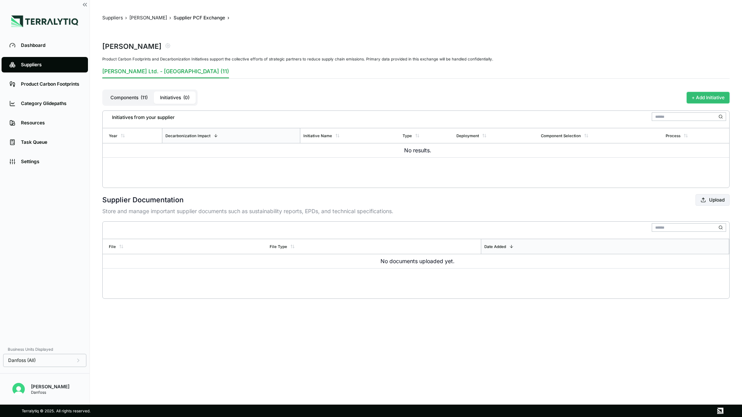
click at [715, 99] on button "+ Add Initiative" at bounding box center [707, 98] width 43 height 12
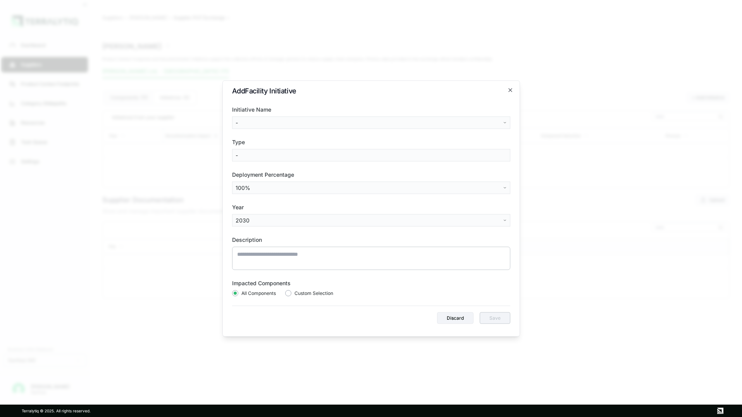
click at [273, 124] on body "Dashboard Suppliers Product Carbon Footprints Category Glidepaths Resources Tas…" at bounding box center [371, 208] width 742 height 417
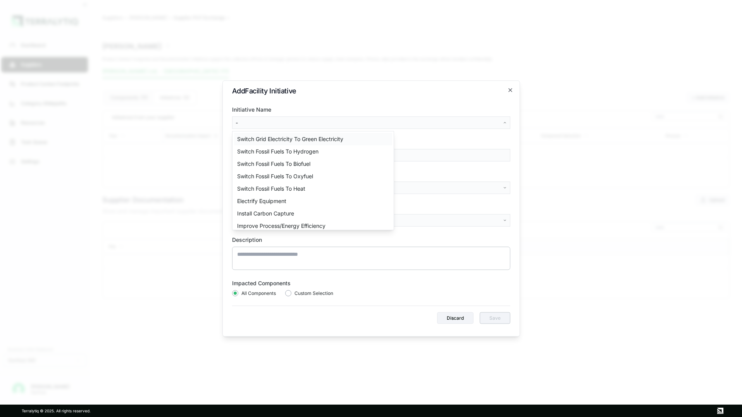
click at [268, 141] on div "Switch Grid Electricity To Green Electricity" at bounding box center [313, 139] width 158 height 12
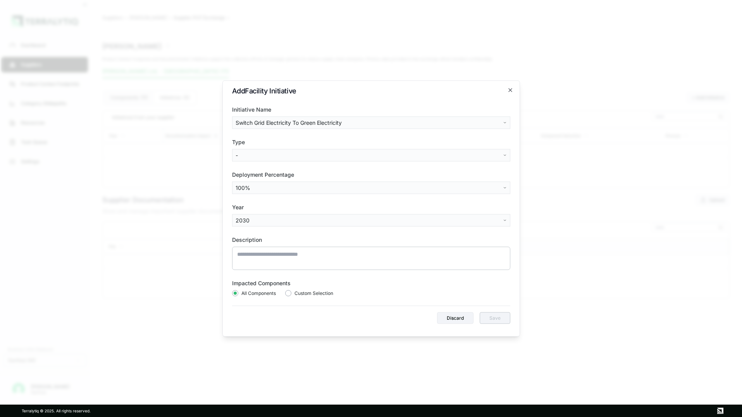
click at [248, 153] on body "Dashboard Suppliers Product Carbon Footprints Category Glidepaths Resources Tas…" at bounding box center [371, 208] width 742 height 417
click at [253, 187] on div "On-Site Renewables" at bounding box center [263, 184] width 58 height 12
click at [269, 218] on body "Dashboard Suppliers Product Carbon Footprints Category Glidepaths Resources Tas…" at bounding box center [371, 208] width 742 height 417
click at [328, 156] on body "Dashboard Suppliers Product Carbon Footprints Category Glidepaths Resources Tas…" at bounding box center [371, 208] width 742 height 417
click at [344, 156] on body "Dashboard Suppliers Product Carbon Footprints Category Glidepaths Resources Tas…" at bounding box center [371, 208] width 742 height 417
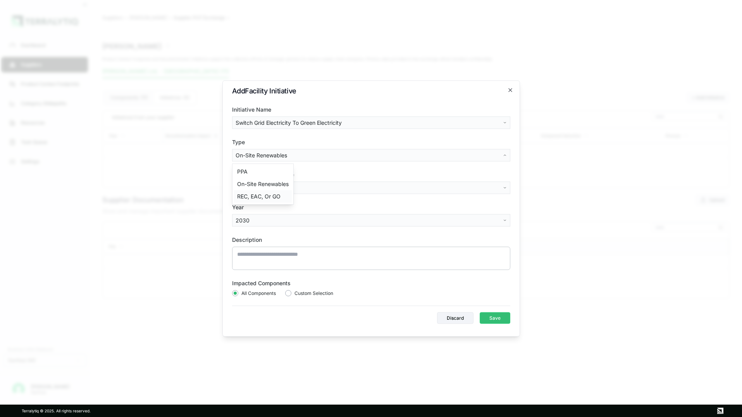
click at [252, 197] on div "REC, EAC, Or GO" at bounding box center [263, 196] width 58 height 12
click at [291, 188] on body "Dashboard Suppliers Product Carbon Footprints Category Glidepaths Resources Tas…" at bounding box center [371, 208] width 742 height 417
click at [272, 220] on body "Dashboard Suppliers Product Carbon Footprints Category Glidepaths Resources Tas…" at bounding box center [371, 208] width 742 height 417
click at [248, 238] on div "2022" at bounding box center [257, 236] width 46 height 12
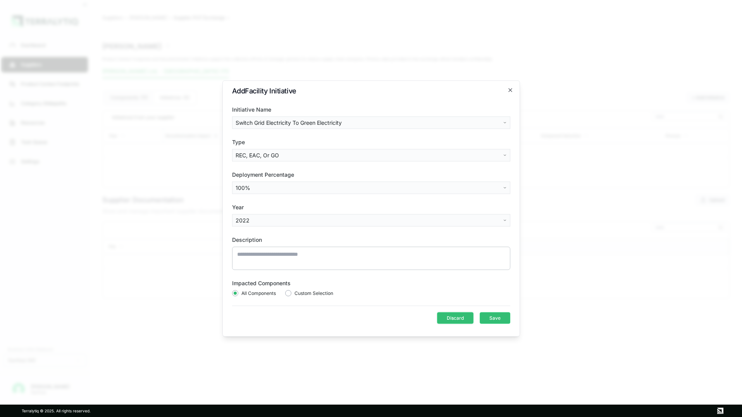
click at [447, 314] on button "Discard" at bounding box center [455, 318] width 36 height 12
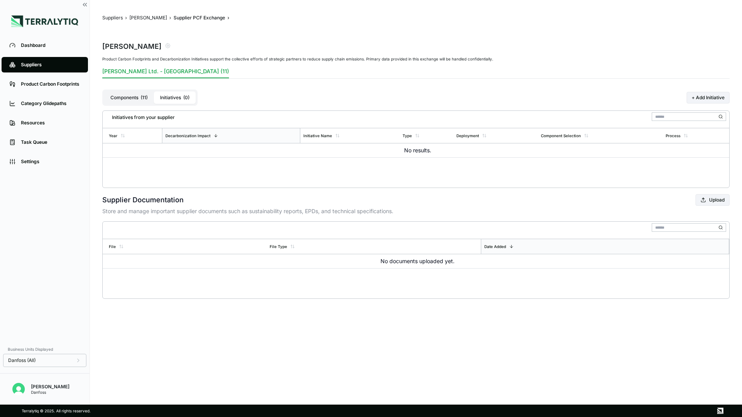
click at [129, 98] on button "Components ( 11 )" at bounding box center [129, 97] width 50 height 12
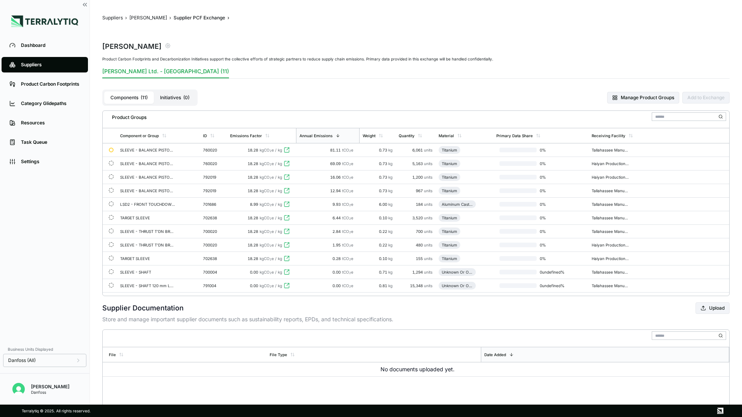
click at [165, 47] on icon "button" at bounding box center [168, 46] width 6 height 6
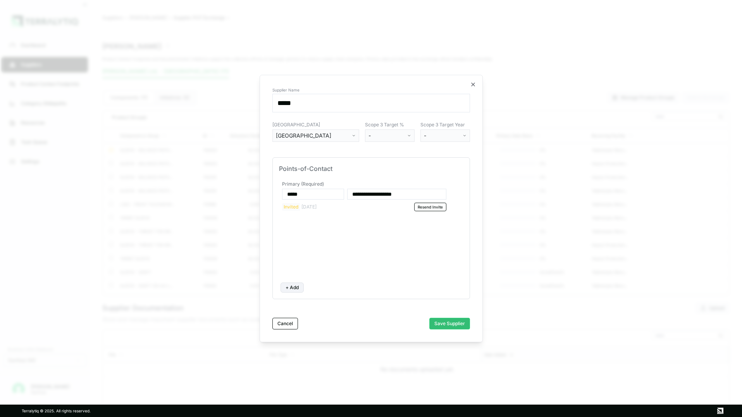
click at [293, 290] on button "+ Add" at bounding box center [291, 287] width 23 height 10
click at [298, 235] on input at bounding box center [313, 232] width 62 height 11
type input "***"
click at [358, 232] on input at bounding box center [396, 232] width 99 height 11
paste input "**********"
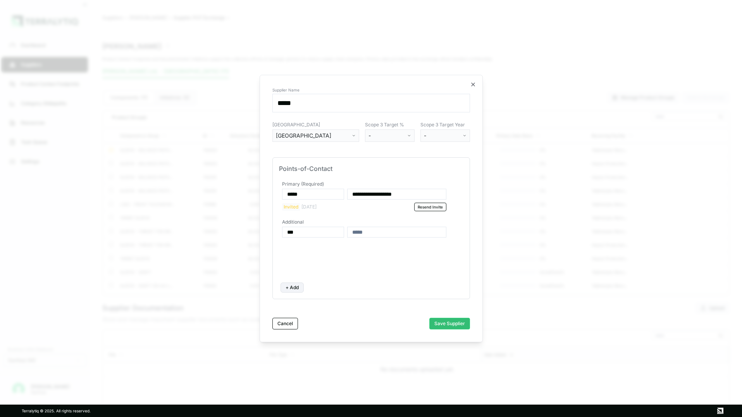
type input "**********"
click at [444, 324] on button "Save Supplier" at bounding box center [449, 324] width 41 height 12
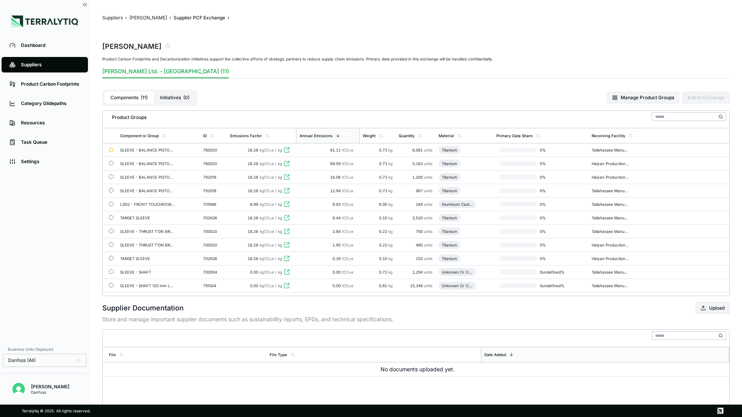
click at [386, 297] on div "Suppliers › Maher › Supplier PCF Exchange › Maher Product Carbon Footprints and…" at bounding box center [415, 211] width 627 height 392
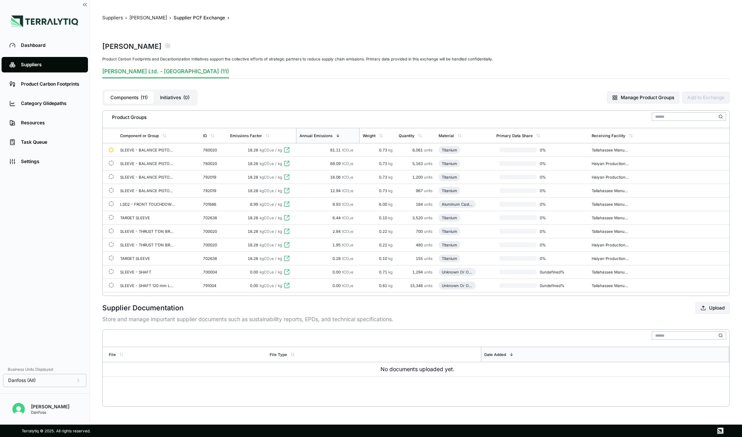
click at [165, 48] on icon "button" at bounding box center [168, 46] width 6 height 6
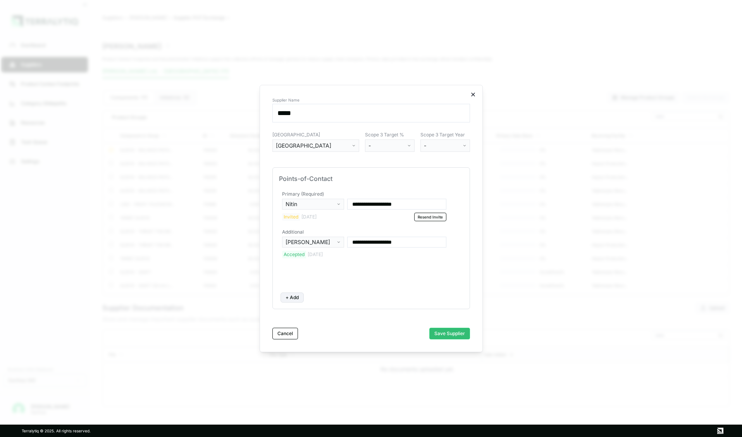
click at [474, 94] on icon "button" at bounding box center [473, 94] width 6 height 6
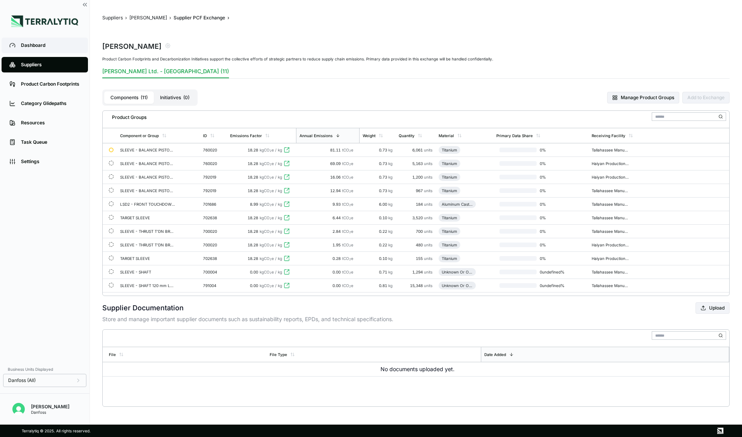
click at [45, 42] on div "Dashboard" at bounding box center [50, 45] width 59 height 6
